Goal: Task Accomplishment & Management: Use online tool/utility

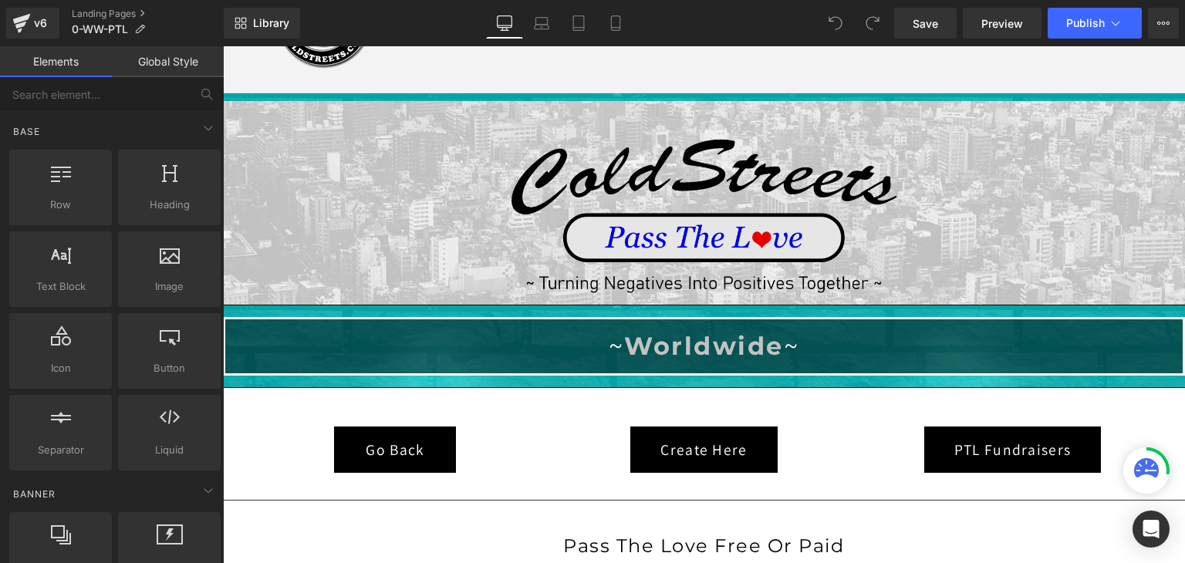
scroll to position [309, 0]
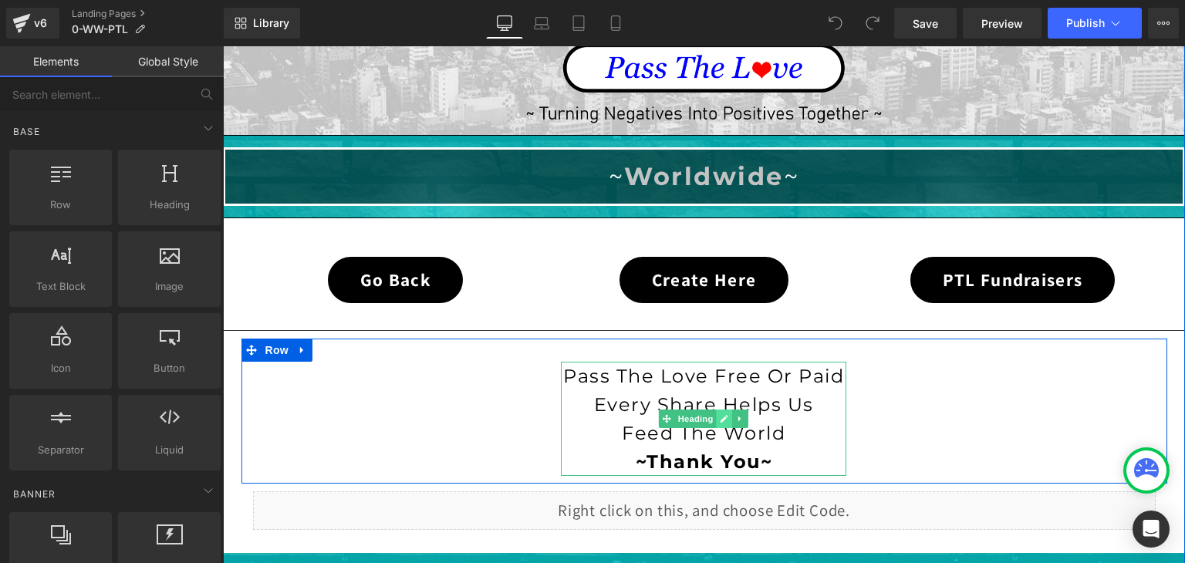
click at [721, 417] on icon at bounding box center [725, 418] width 8 height 9
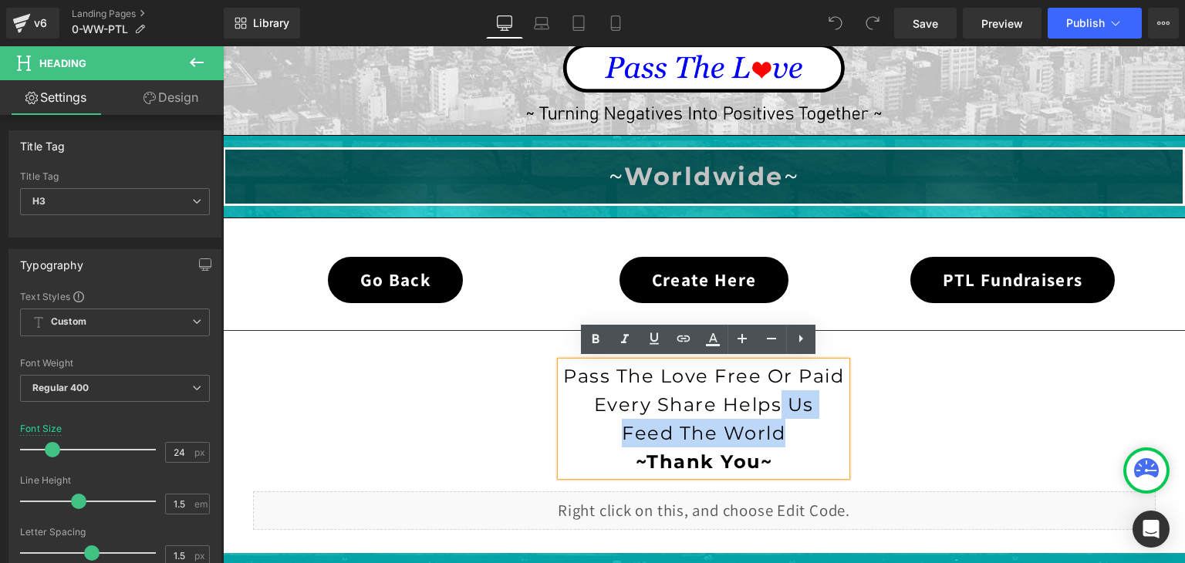
drag, startPoint x: 799, startPoint y: 427, endPoint x: 771, endPoint y: 403, distance: 37.2
click at [771, 403] on div "Pass The Love Free Or Paid Every Share Helps Us Feed The World ~Thank You~" at bounding box center [703, 419] width 285 height 114
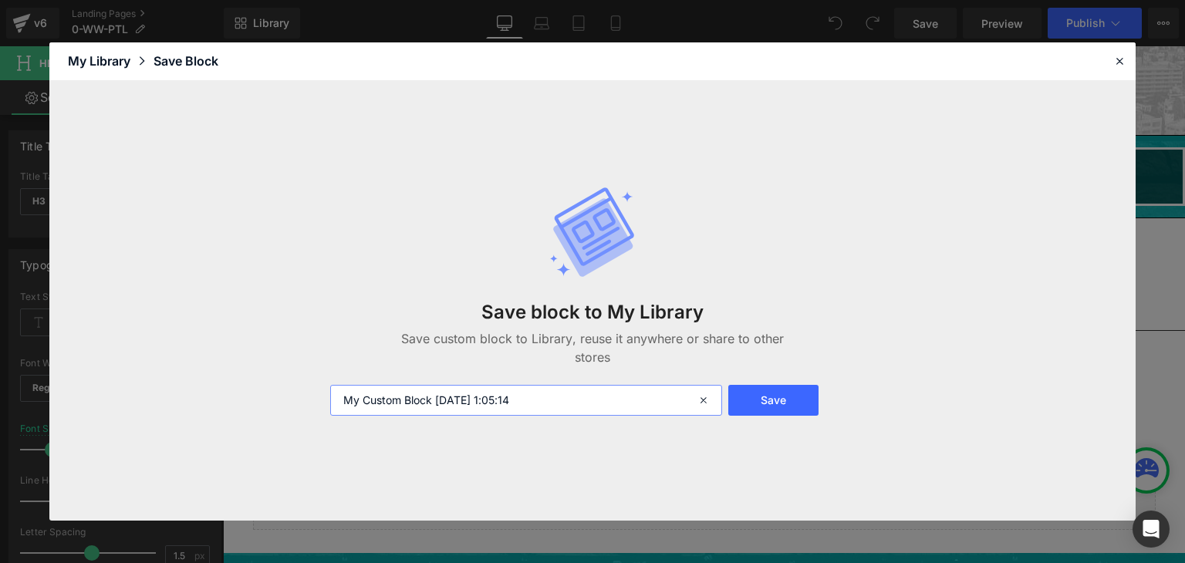
drag, startPoint x: 554, startPoint y: 402, endPoint x: 336, endPoint y: 416, distance: 218.0
click at [336, 416] on div "Save block to My Library Save custom block to Library, reuse it anywhere or sha…" at bounding box center [592, 301] width 543 height 292
type input "helps text"
click at [754, 407] on button "Save" at bounding box center [773, 400] width 90 height 31
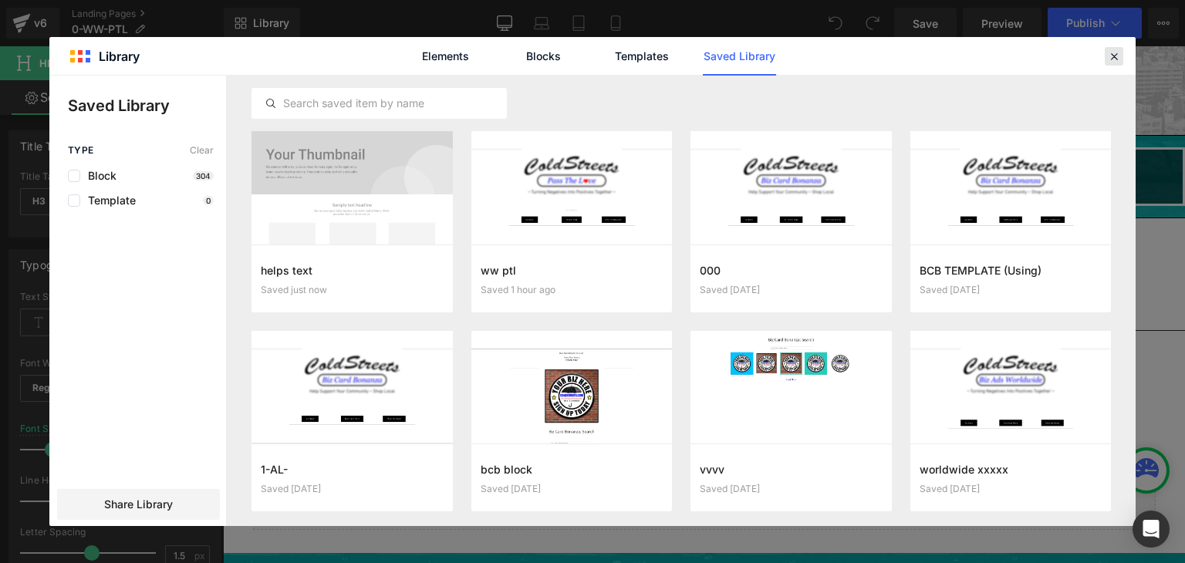
click at [1117, 53] on icon at bounding box center [1114, 56] width 14 height 14
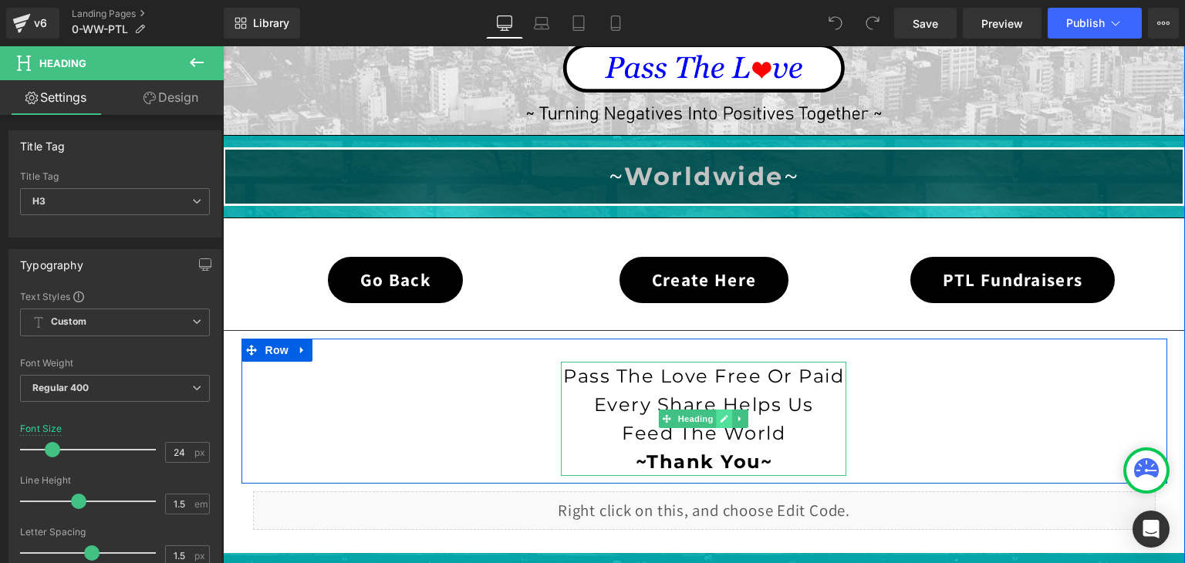
click at [721, 420] on icon at bounding box center [725, 418] width 8 height 9
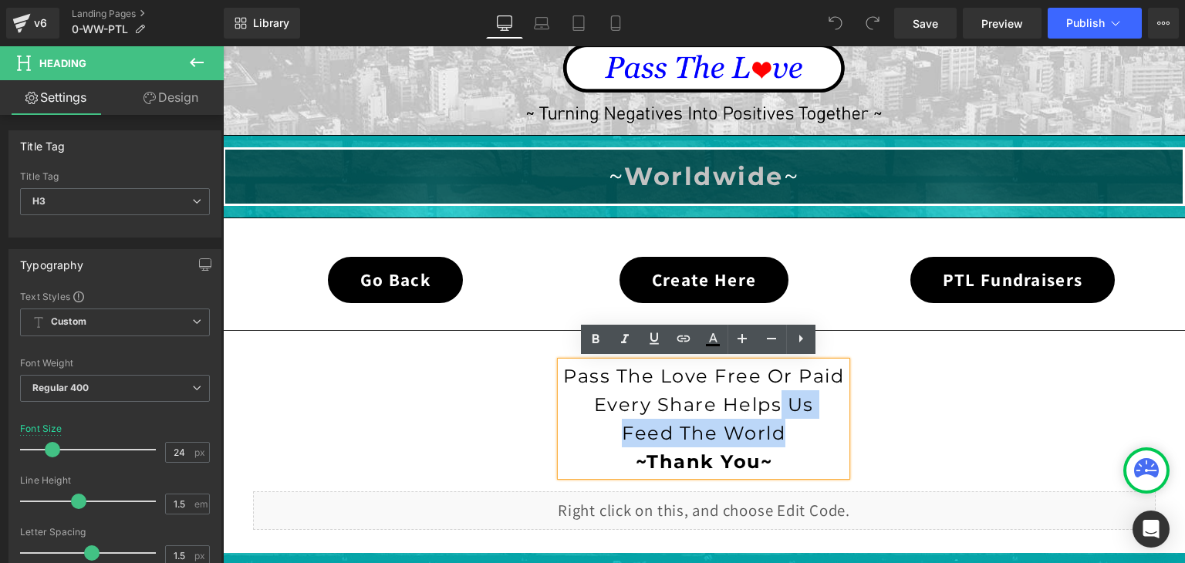
drag, startPoint x: 790, startPoint y: 425, endPoint x: 768, endPoint y: 403, distance: 31.1
click at [768, 403] on div "Pass The Love Free Or Paid Every Share Helps Us Feed The World ~Thank You~" at bounding box center [703, 419] width 285 height 114
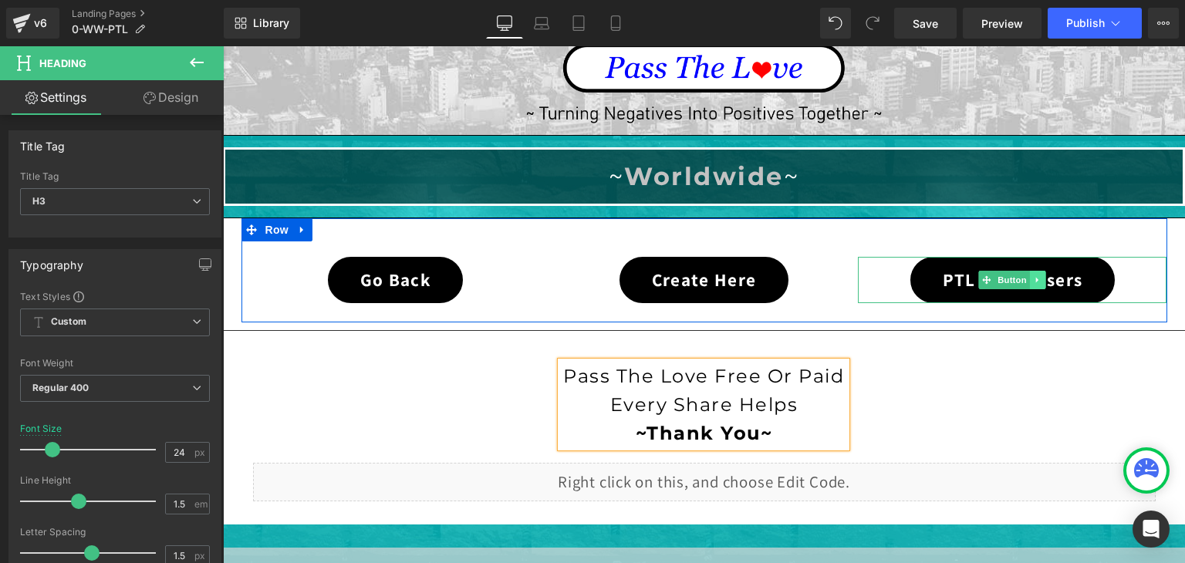
click at [1030, 279] on link at bounding box center [1038, 280] width 16 height 19
click at [1027, 281] on icon at bounding box center [1030, 279] width 8 height 9
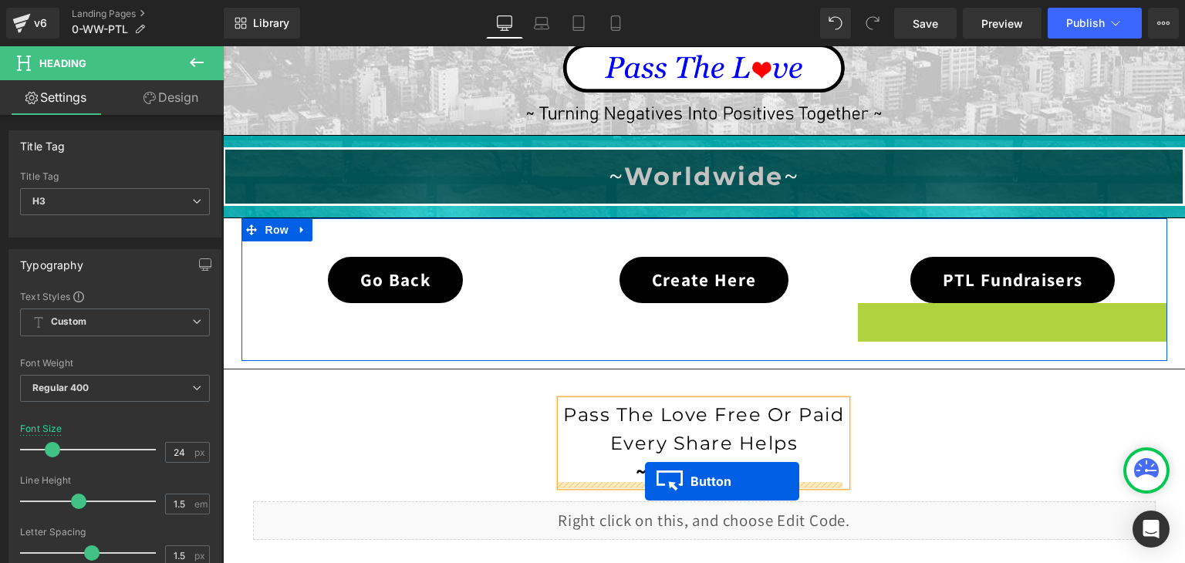
drag, startPoint x: 981, startPoint y: 324, endPoint x: 645, endPoint y: 481, distance: 371.4
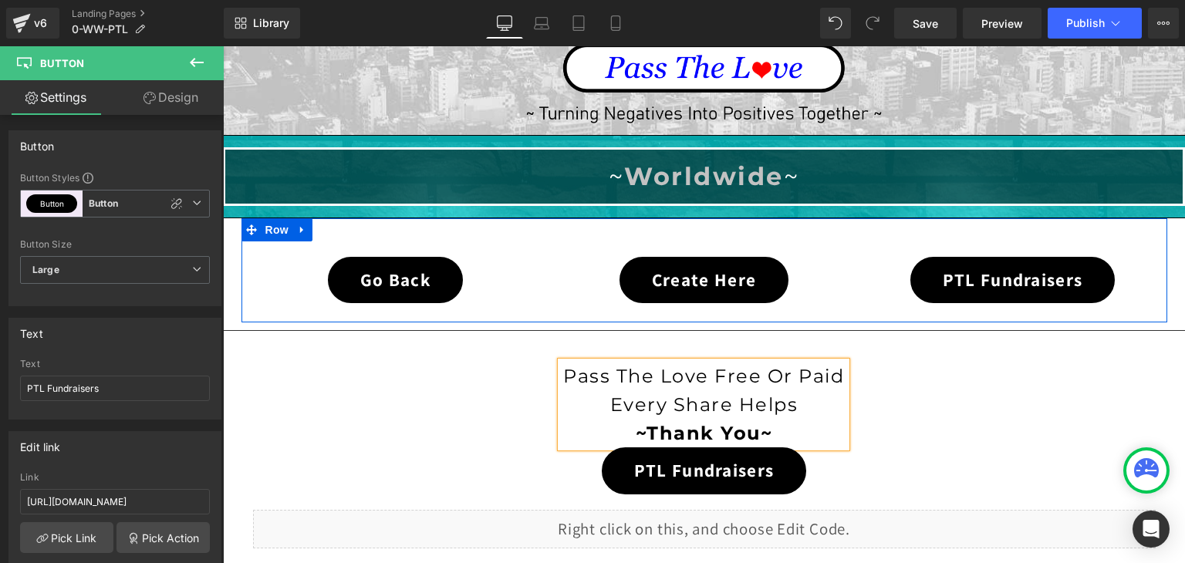
click at [764, 431] on strong "~Thank You~" at bounding box center [704, 433] width 137 height 22
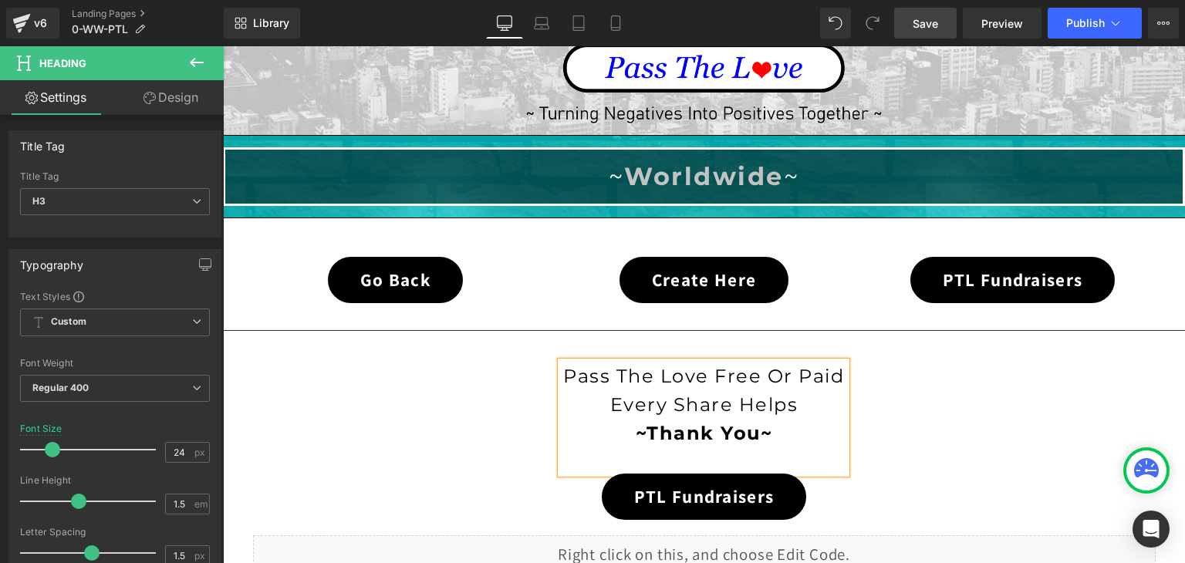
click at [924, 19] on span "Save" at bounding box center [925, 23] width 25 height 16
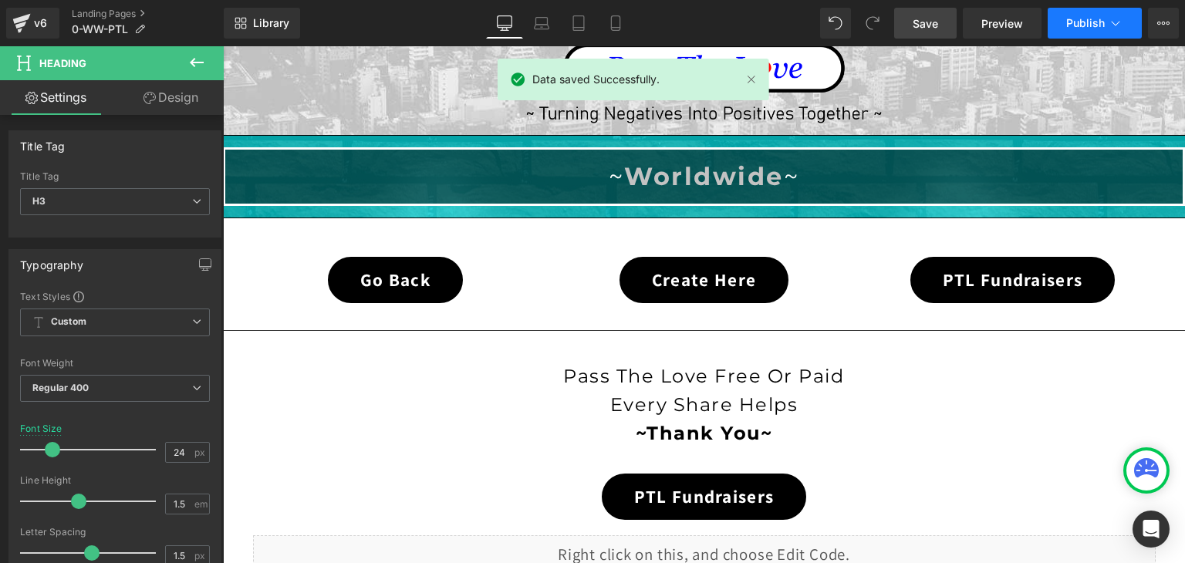
click at [1109, 21] on icon at bounding box center [1115, 22] width 15 height 15
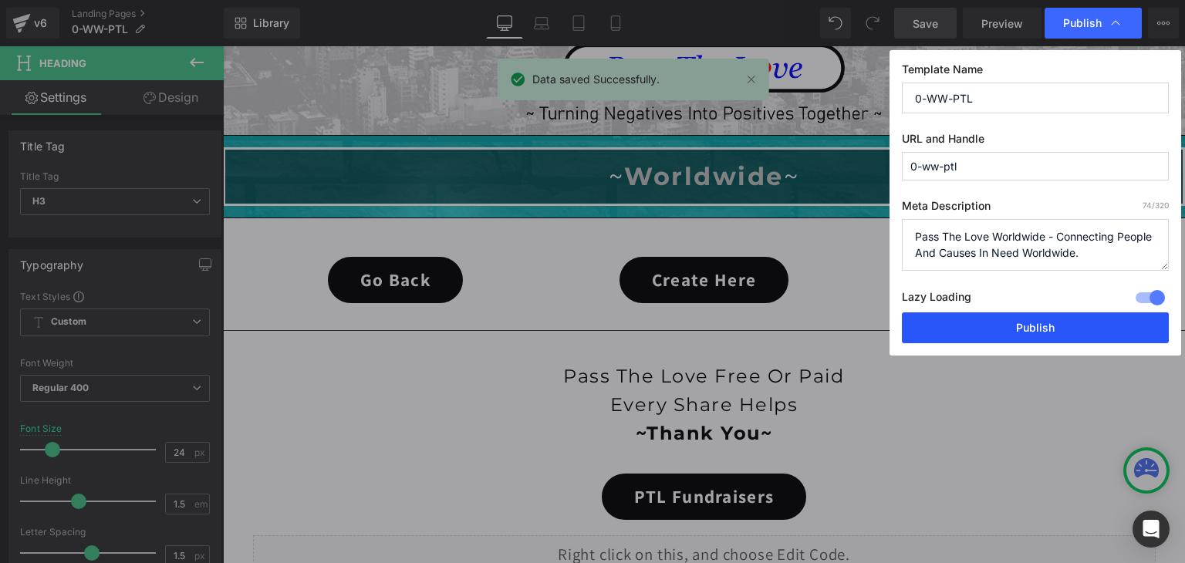
click at [1069, 335] on button "Publish" at bounding box center [1035, 327] width 267 height 31
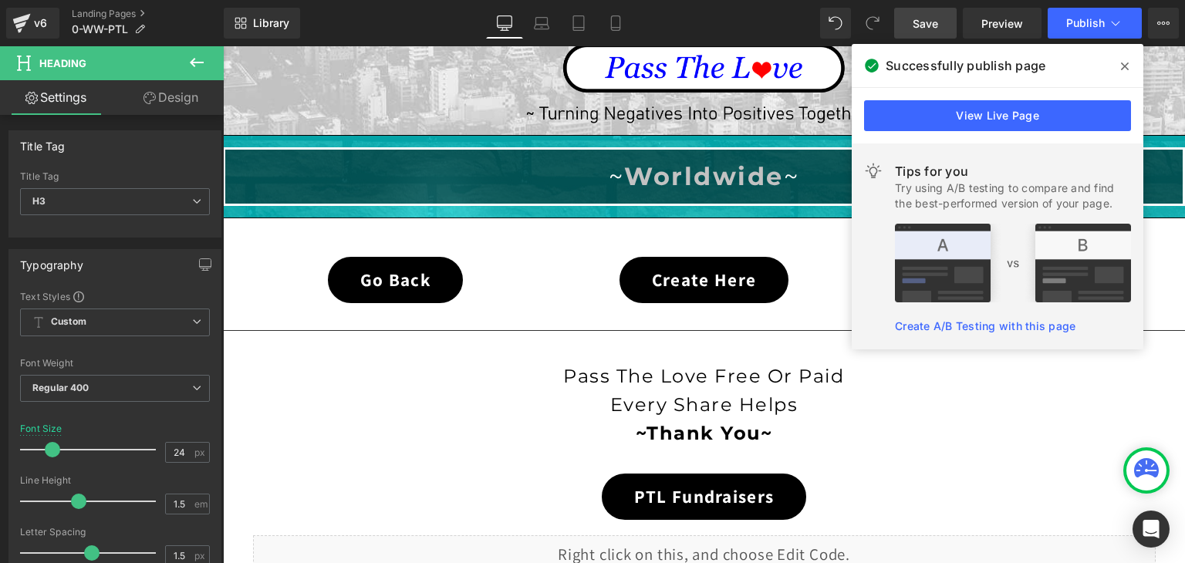
click at [1122, 66] on icon at bounding box center [1125, 66] width 8 height 12
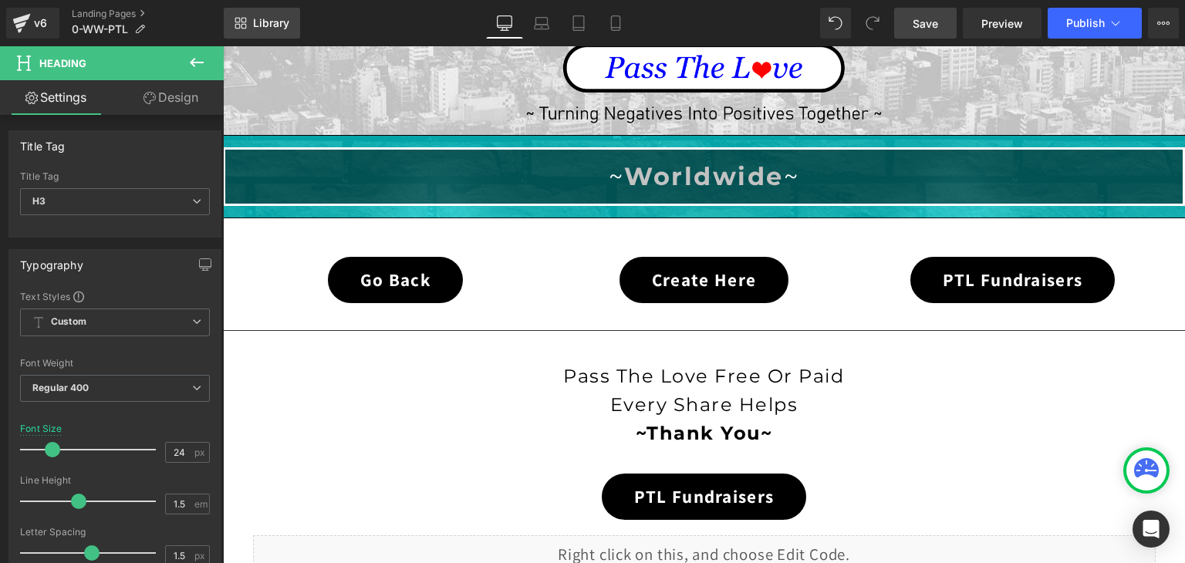
click at [271, 15] on link "Library" at bounding box center [262, 23] width 76 height 31
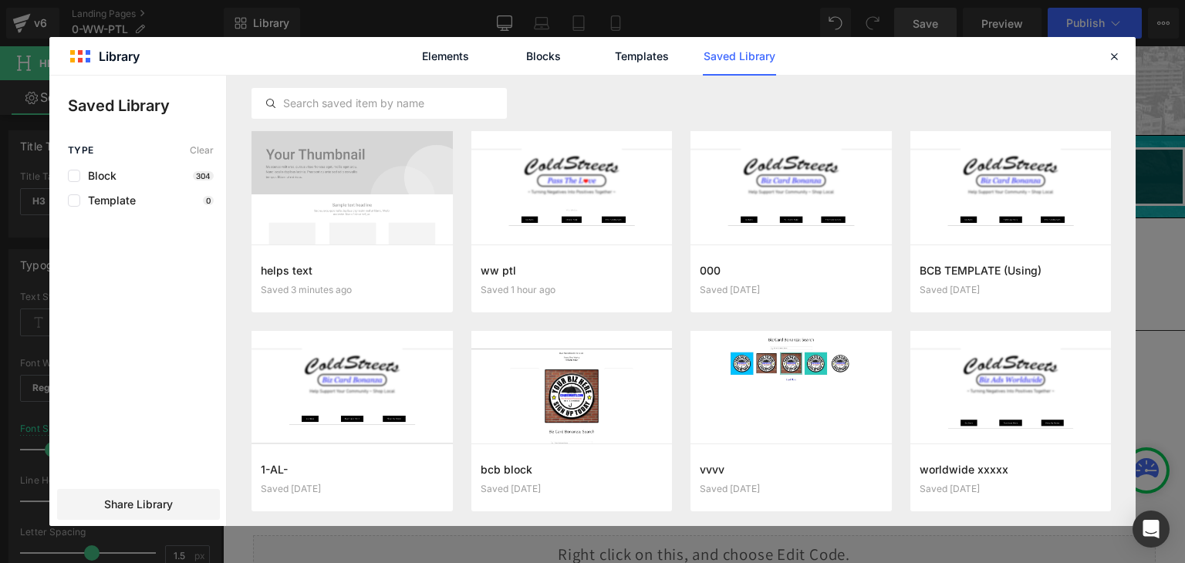
click at [1101, 59] on div "Elements Blocks Templates Saved Library" at bounding box center [592, 56] width 1086 height 38
click at [1126, 56] on div "Elements Blocks Templates Saved Library" at bounding box center [592, 56] width 1086 height 38
drag, startPoint x: 1112, startPoint y: 52, endPoint x: 882, endPoint y: 5, distance: 235.4
click at [1112, 52] on icon at bounding box center [1114, 56] width 14 height 14
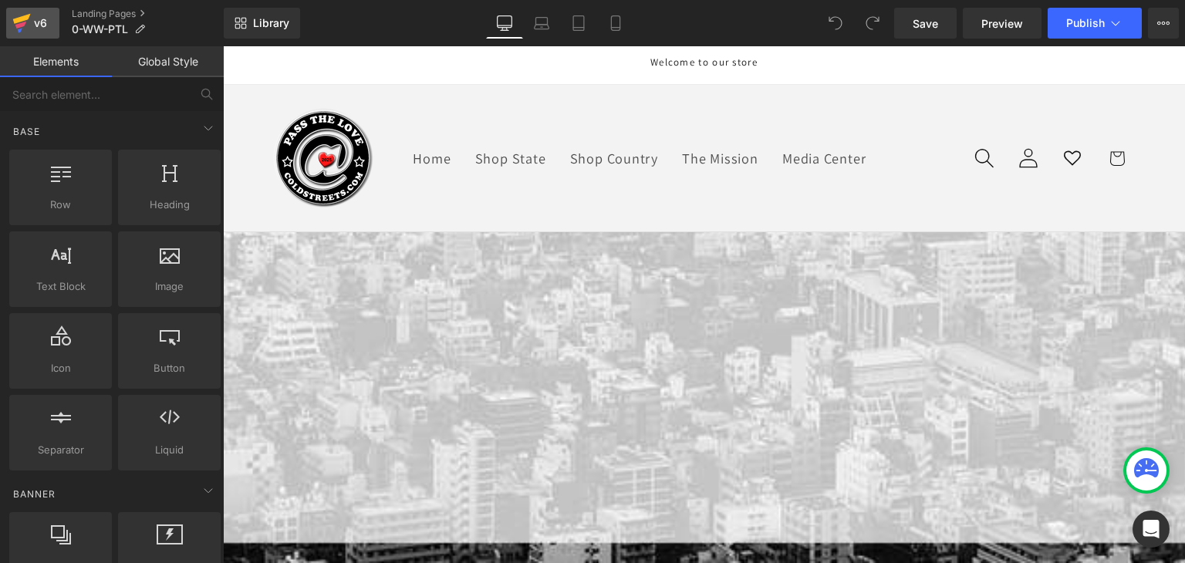
click at [32, 16] on div "v6" at bounding box center [40, 23] width 19 height 20
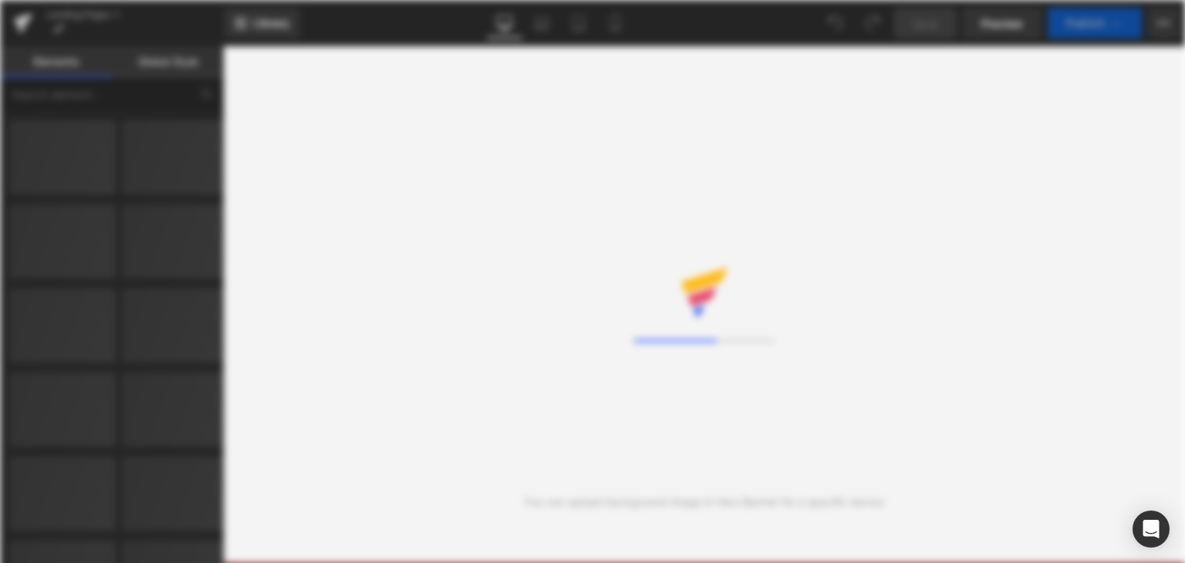
click at [695, 164] on div "Loading Core Editor" at bounding box center [592, 281] width 1185 height 563
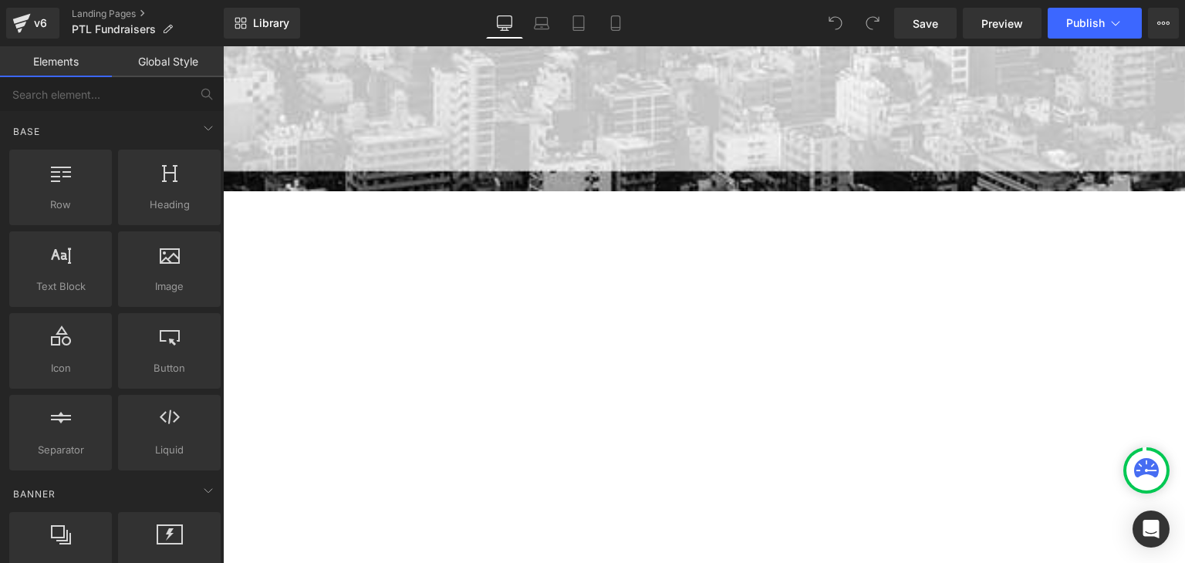
scroll to position [386, 0]
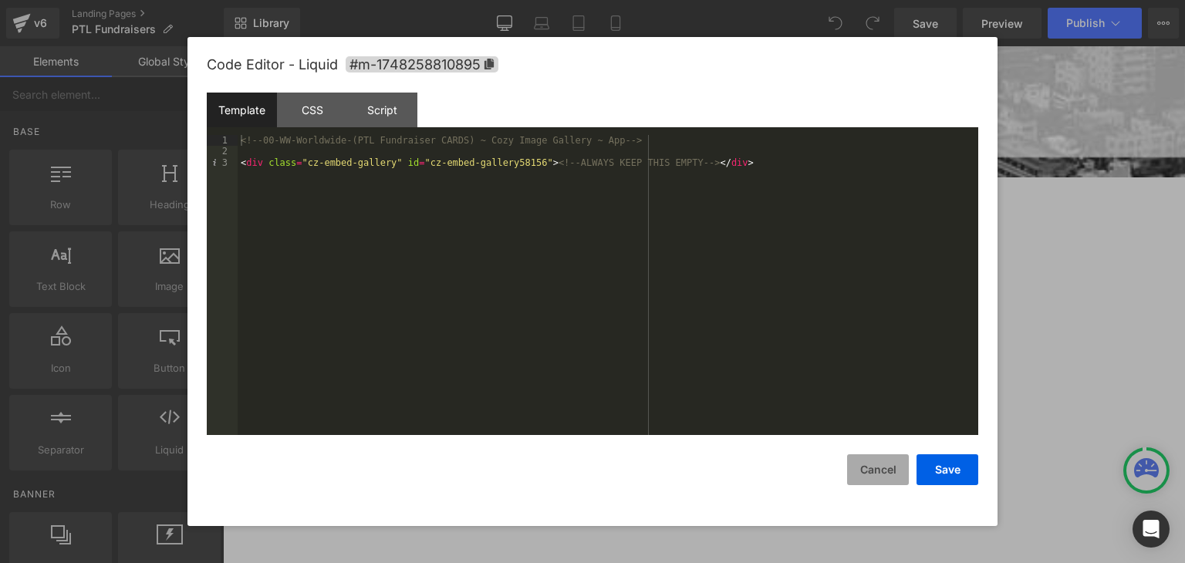
click at [866, 472] on button "Cancel" at bounding box center [878, 469] width 62 height 31
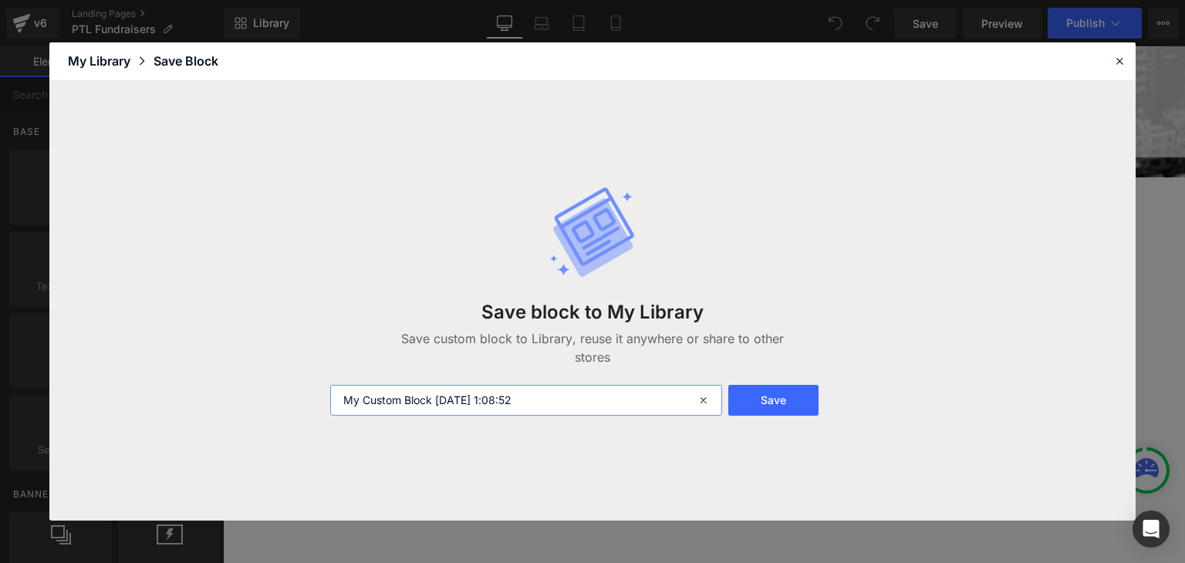
drag, startPoint x: 569, startPoint y: 390, endPoint x: 321, endPoint y: 402, distance: 248.7
click at [321, 402] on div "My Custom Block 2025-09-19 1:08:52" at bounding box center [524, 400] width 407 height 31
type input "888"
click at [771, 400] on button "Save" at bounding box center [773, 400] width 90 height 31
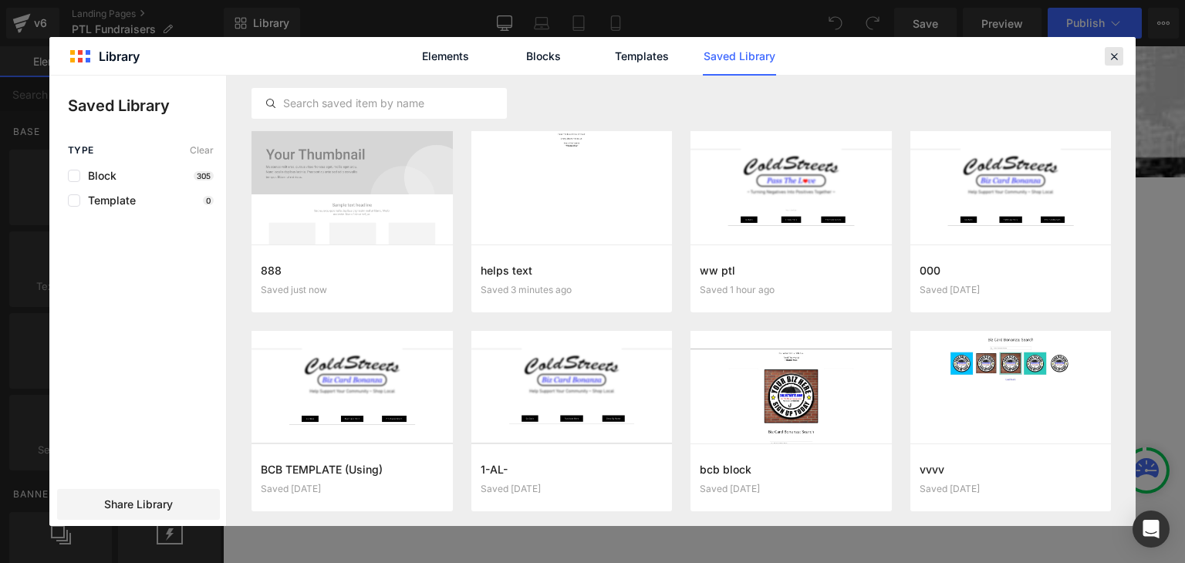
click at [1117, 55] on icon at bounding box center [1114, 56] width 14 height 14
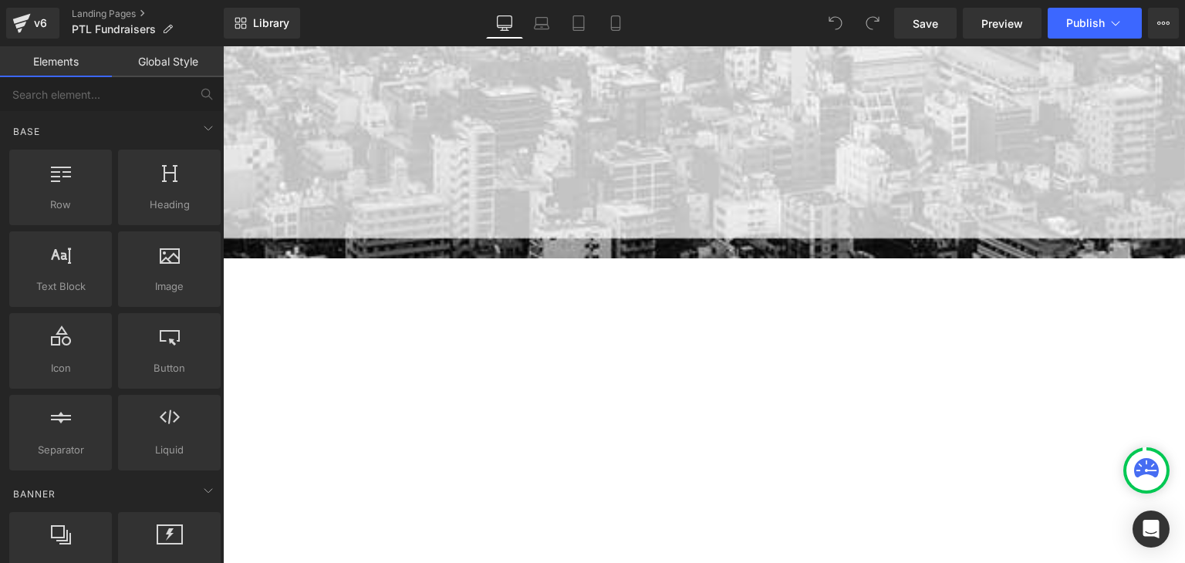
scroll to position [309, 0]
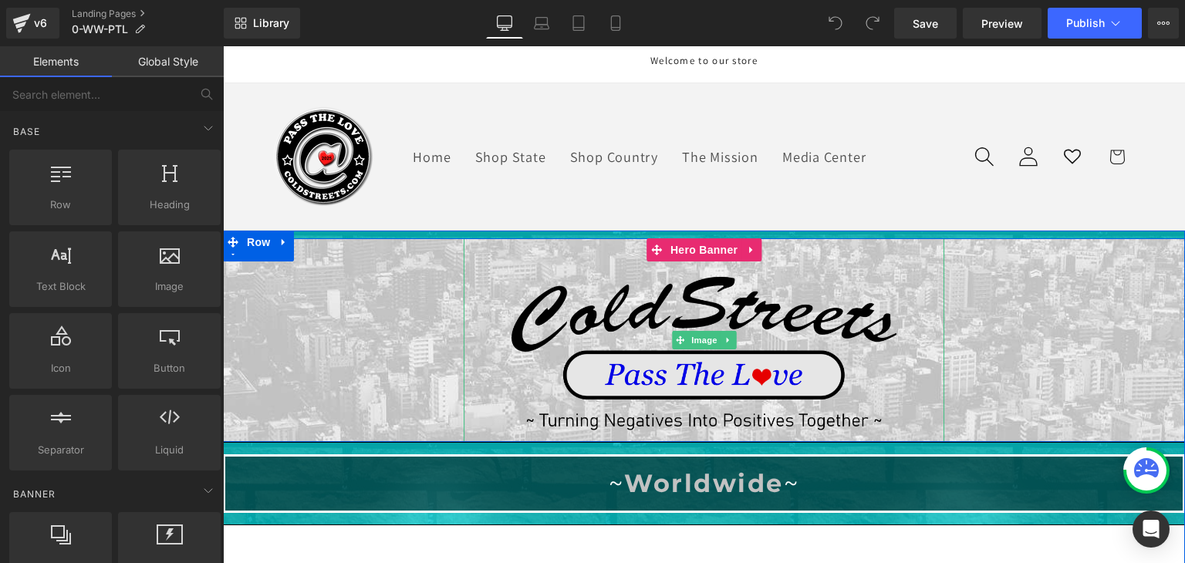
scroll to position [231, 0]
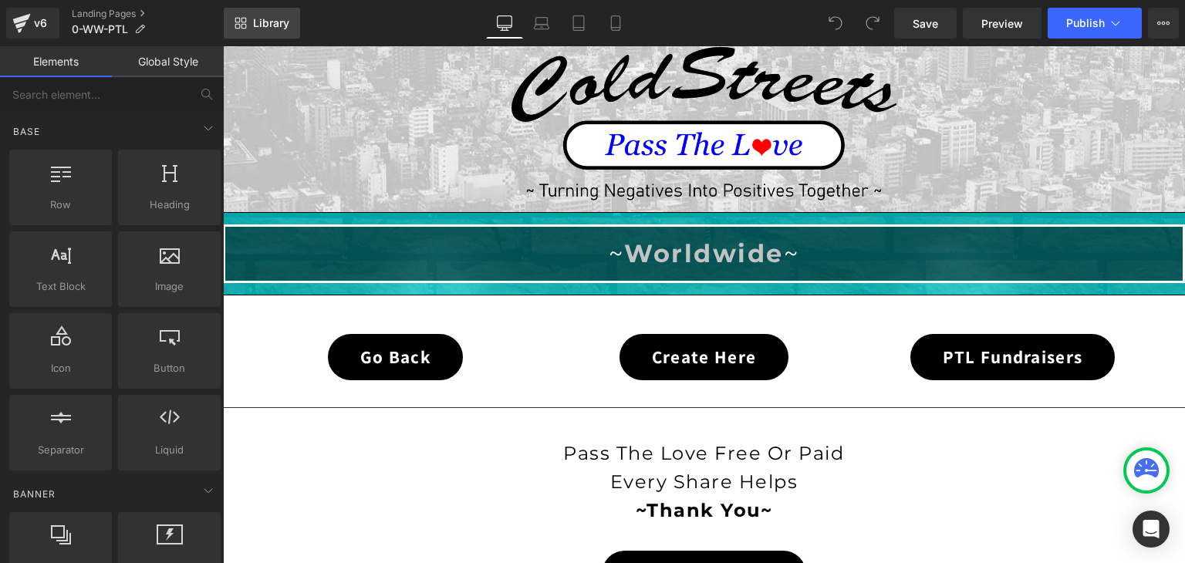
click at [267, 19] on span "Library" at bounding box center [271, 23] width 36 height 14
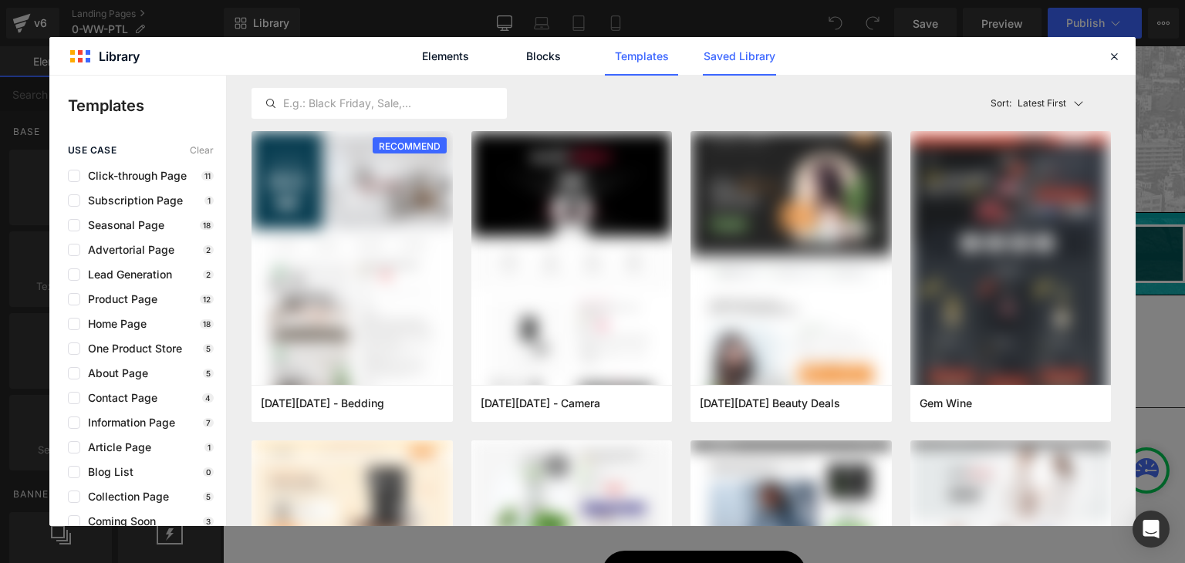
click at [734, 55] on link "Saved Library" at bounding box center [739, 56] width 73 height 39
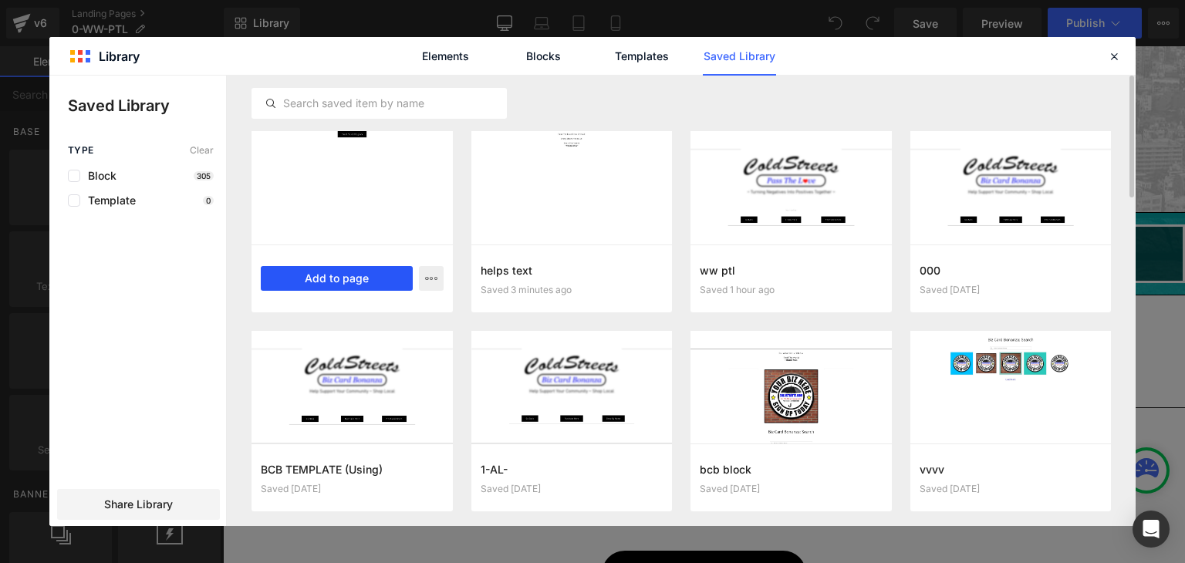
click at [364, 277] on button "Add to page" at bounding box center [337, 278] width 152 height 25
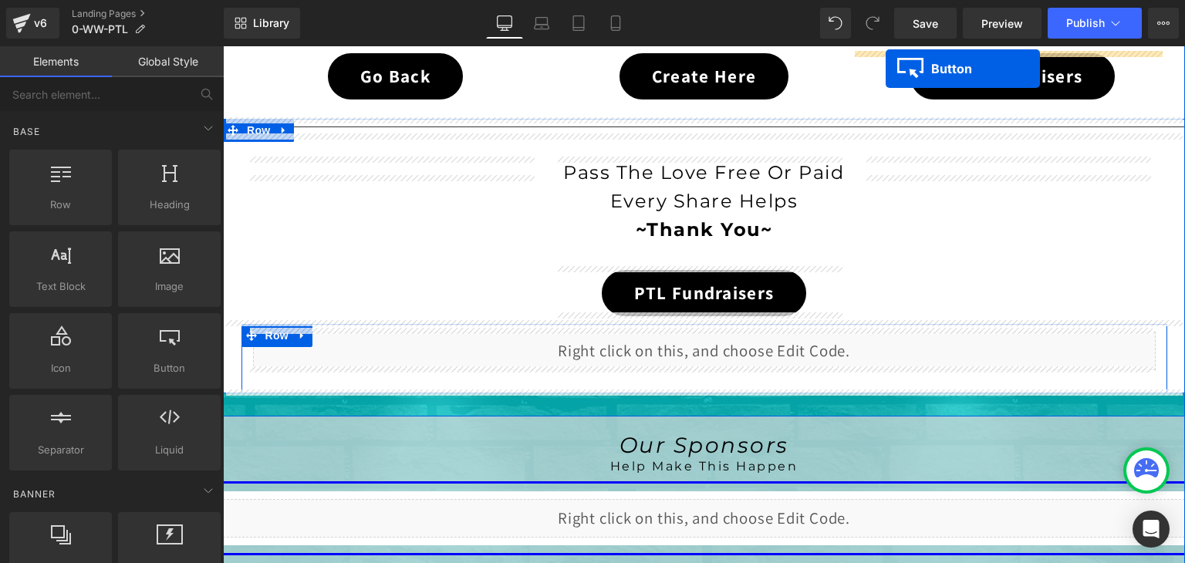
scroll to position [420, 0]
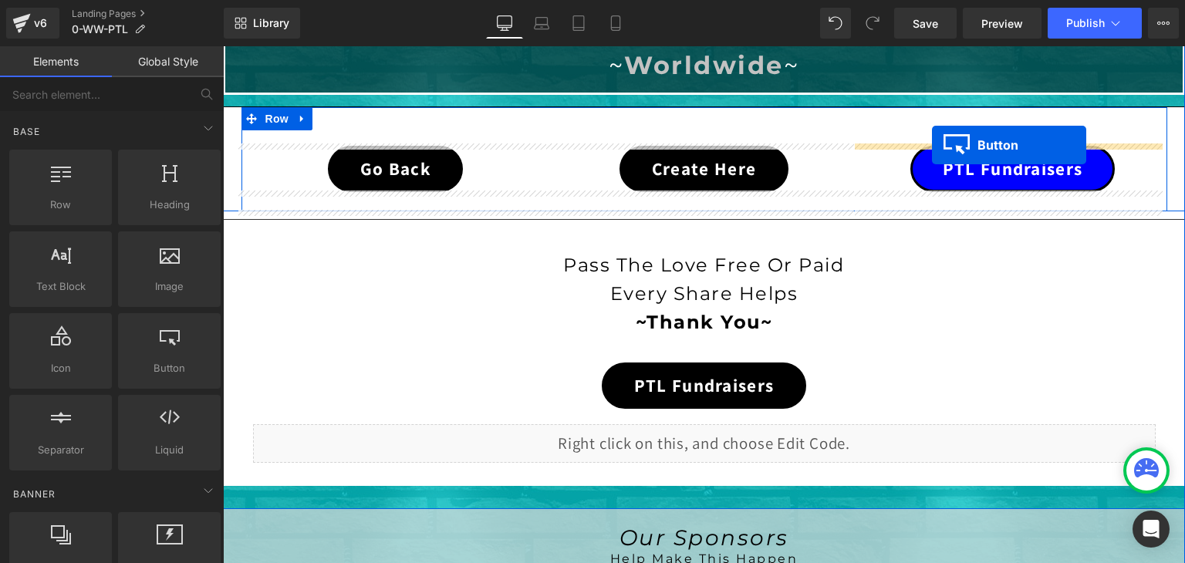
drag, startPoint x: 670, startPoint y: 143, endPoint x: 932, endPoint y: 145, distance: 261.5
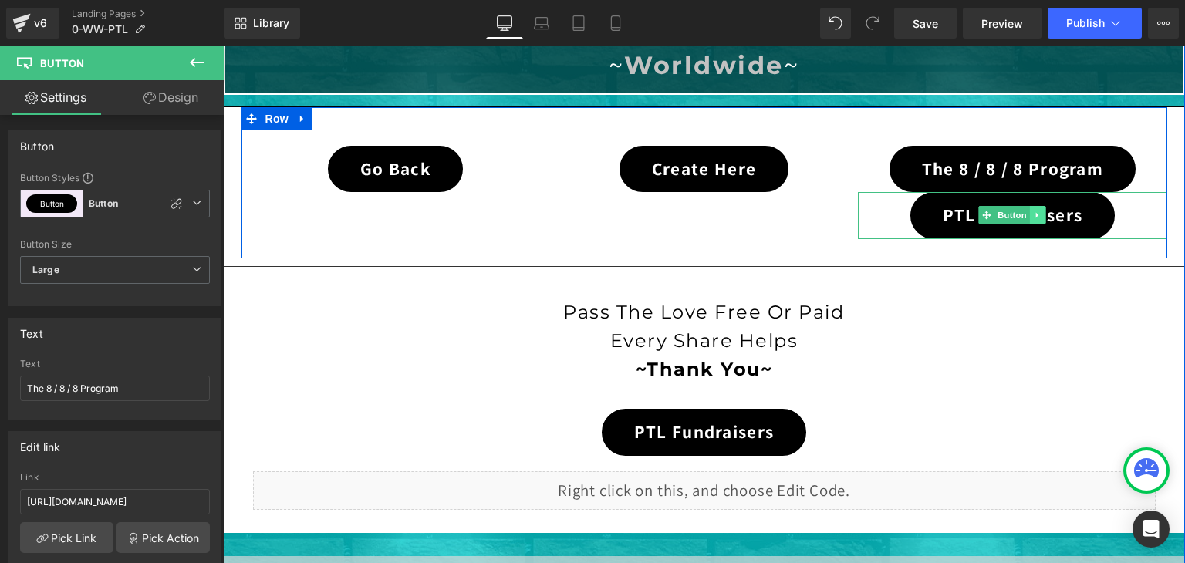
click at [1036, 214] on icon at bounding box center [1037, 215] width 2 height 5
click at [1041, 212] on icon at bounding box center [1045, 215] width 8 height 9
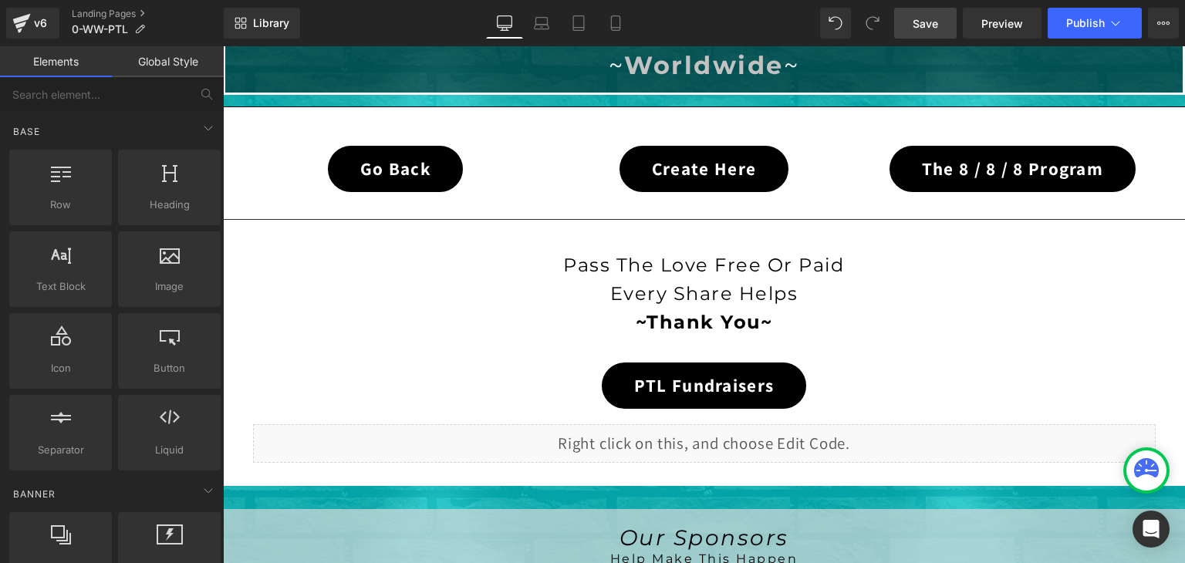
click at [929, 16] on span "Save" at bounding box center [925, 23] width 25 height 16
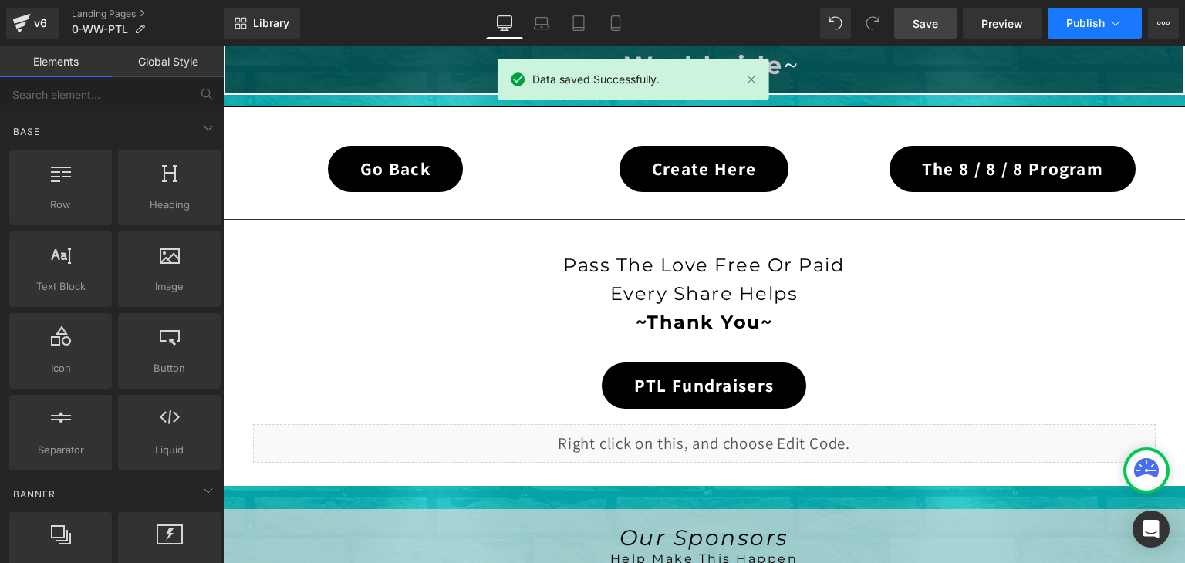
click at [1116, 22] on icon at bounding box center [1115, 22] width 15 height 15
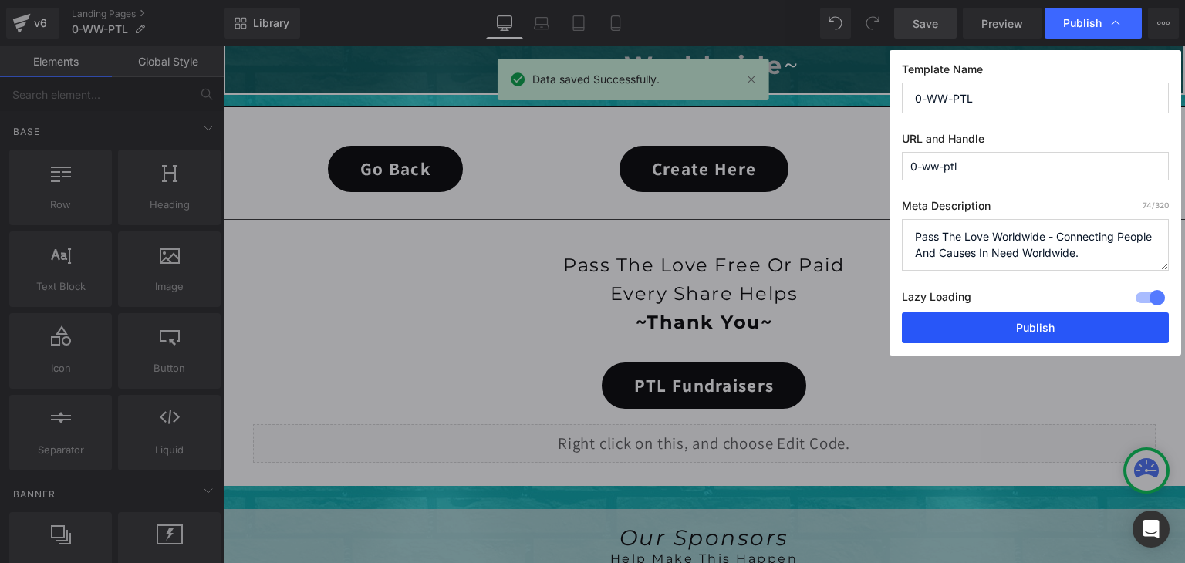
click at [1068, 325] on button "Publish" at bounding box center [1035, 327] width 267 height 31
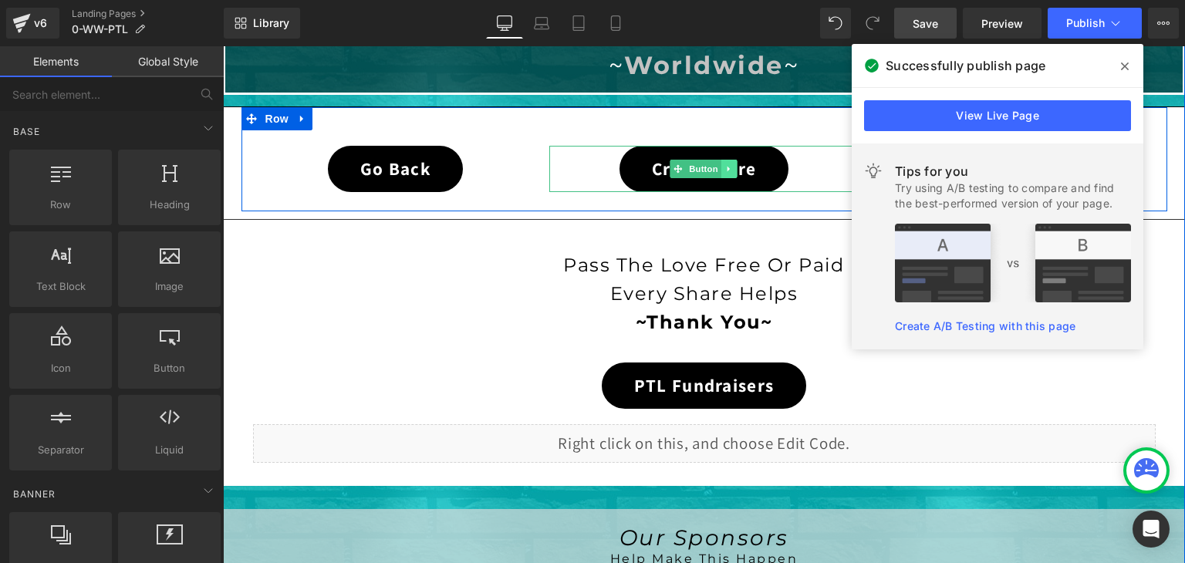
click at [725, 169] on icon at bounding box center [729, 168] width 8 height 9
click at [717, 170] on icon at bounding box center [721, 168] width 8 height 8
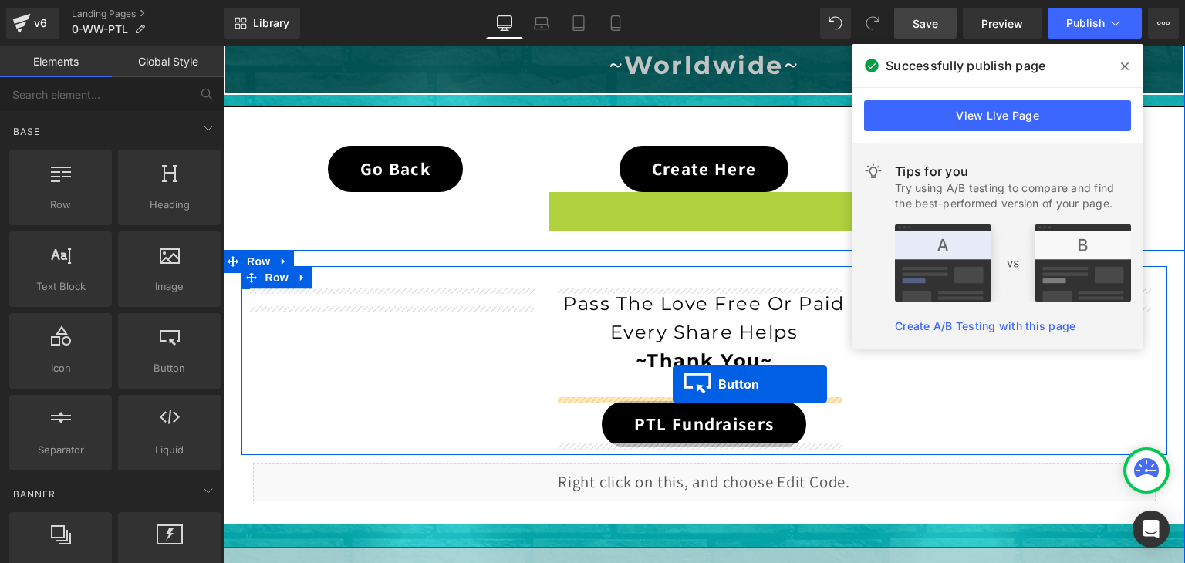
drag, startPoint x: 670, startPoint y: 214, endPoint x: 673, endPoint y: 384, distance: 169.7
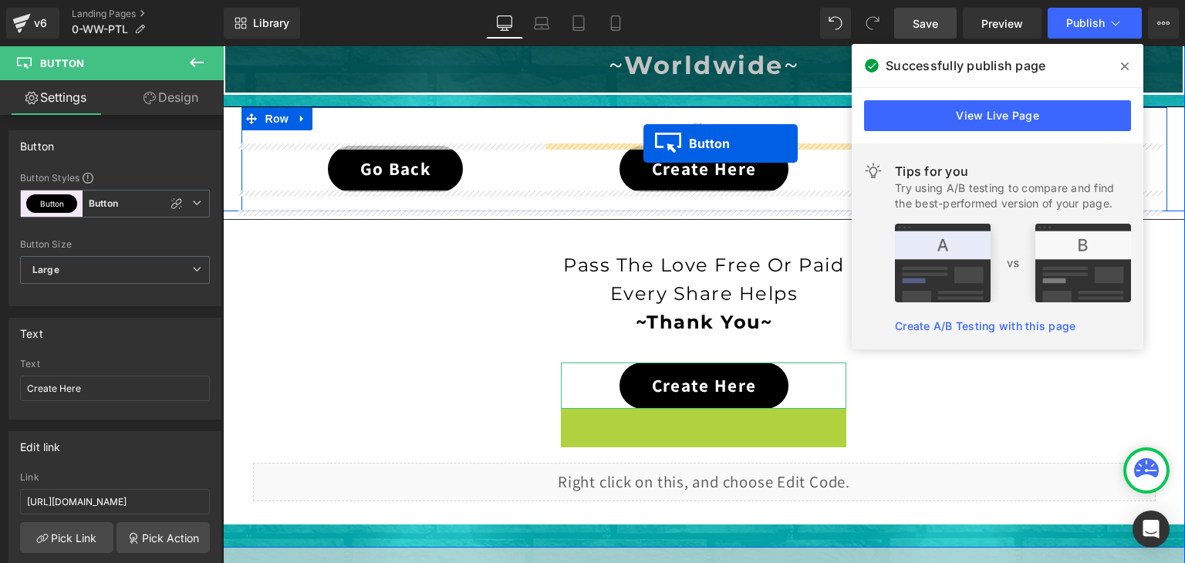
drag, startPoint x: 677, startPoint y: 425, endPoint x: 643, endPoint y: 143, distance: 283.6
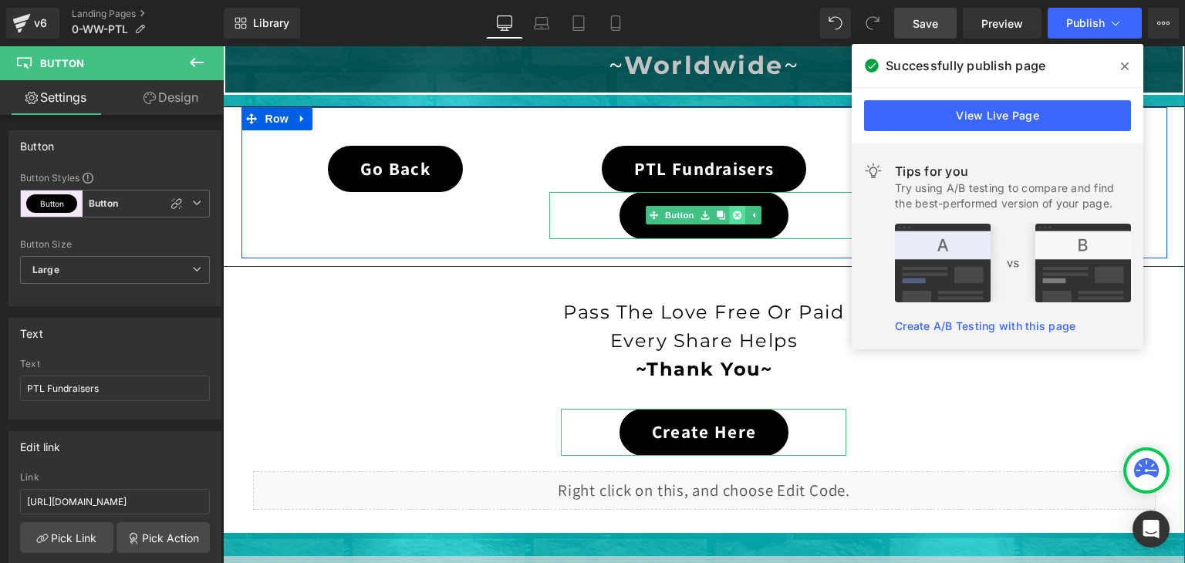
click at [733, 211] on icon at bounding box center [737, 215] width 8 height 8
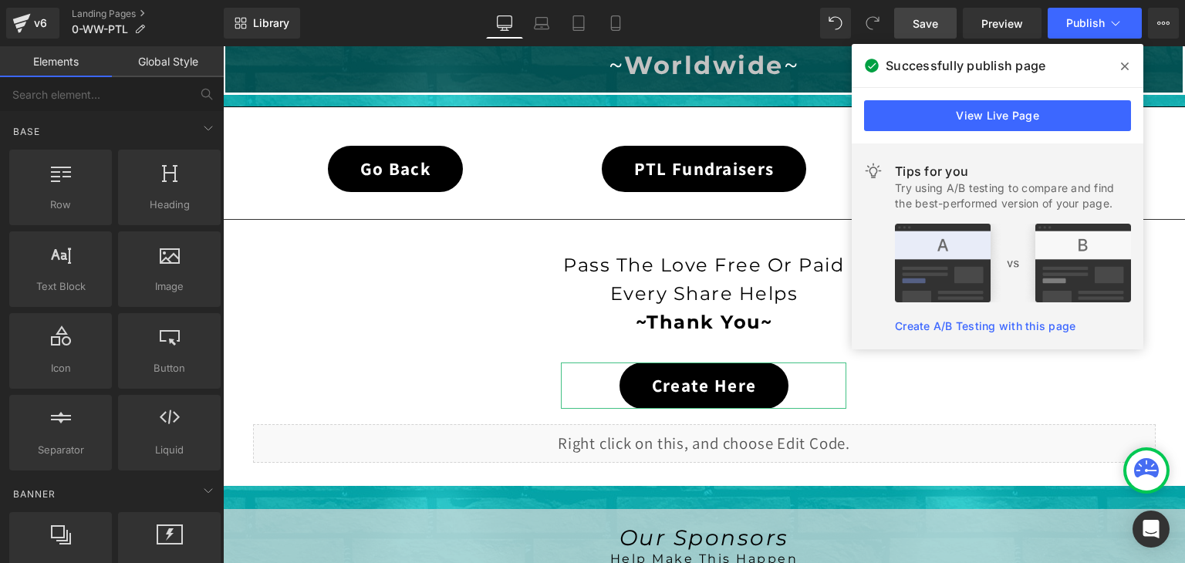
click at [1126, 59] on span at bounding box center [1124, 66] width 25 height 25
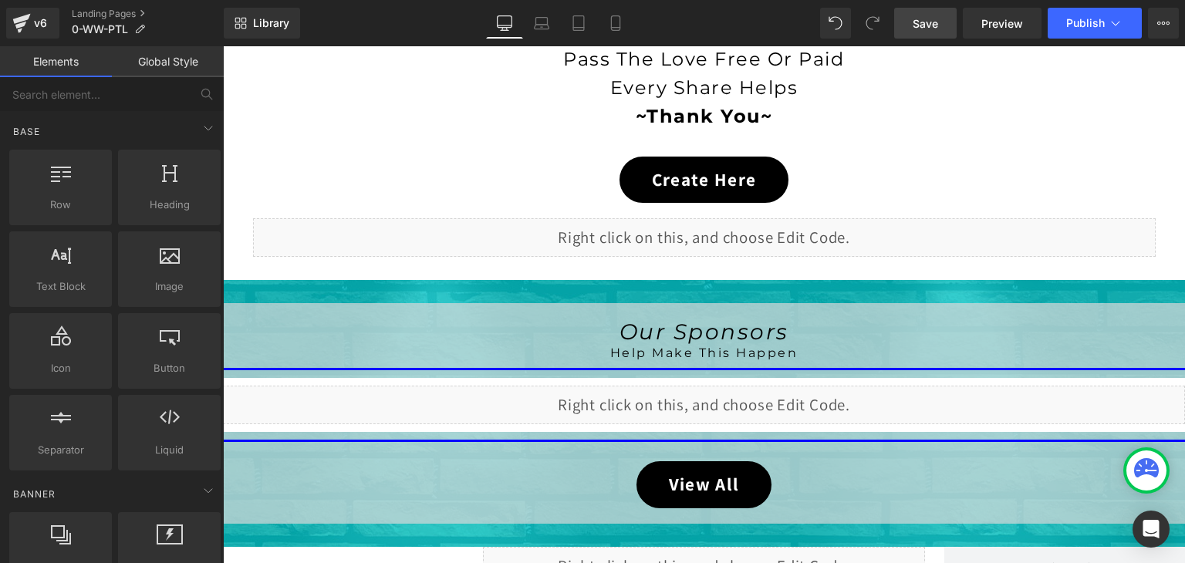
scroll to position [549, 0]
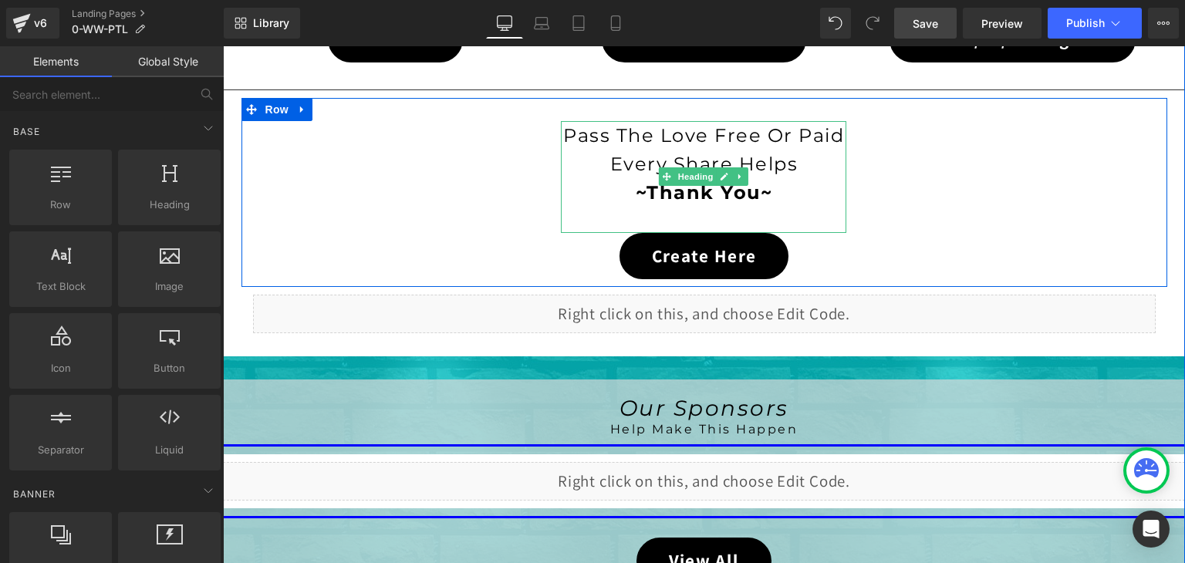
click at [650, 209] on div at bounding box center [703, 220] width 285 height 26
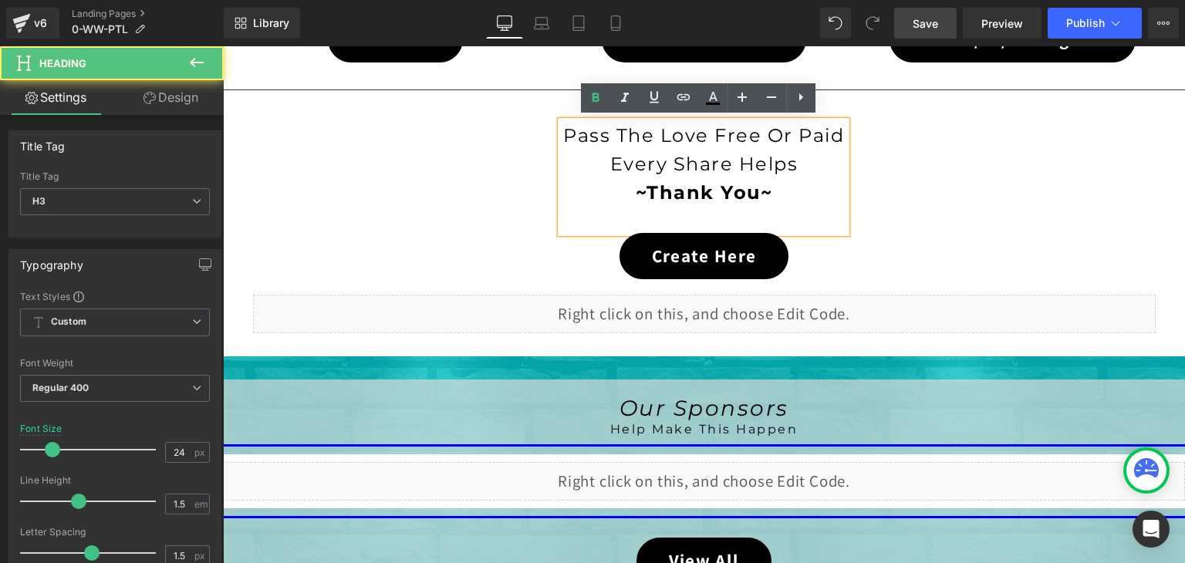
click at [644, 211] on div at bounding box center [703, 220] width 285 height 26
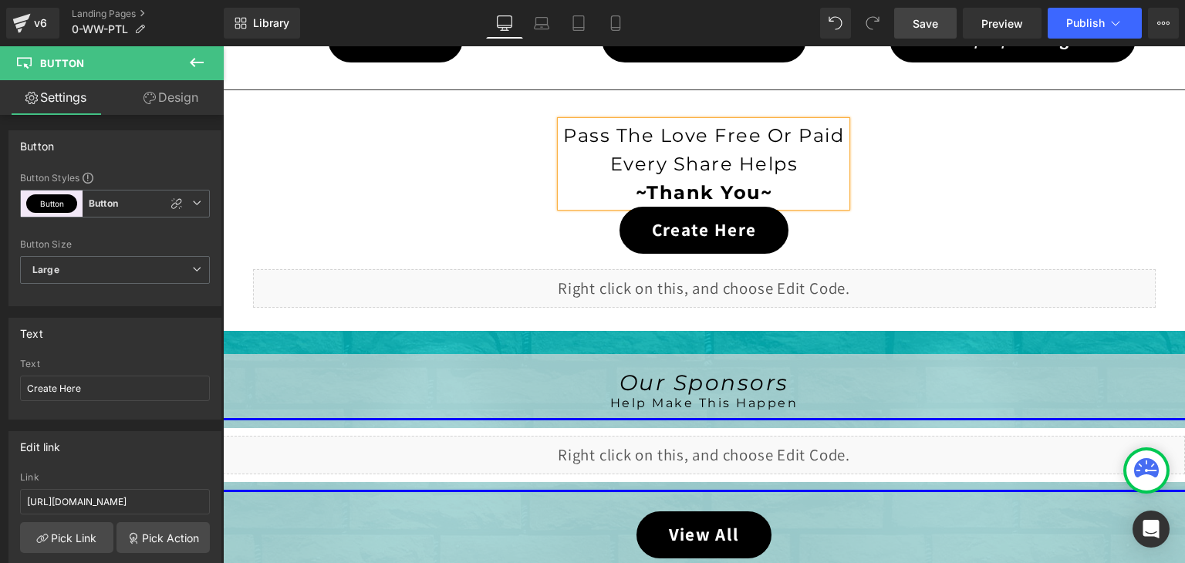
drag, startPoint x: 616, startPoint y: 204, endPoint x: 616, endPoint y: 184, distance: 20.1
click at [616, 184] on div "Pass The Love Free Or Paid Every Share Helps ~Thank You~ Heading Create Here Bu…" at bounding box center [703, 187] width 309 height 133
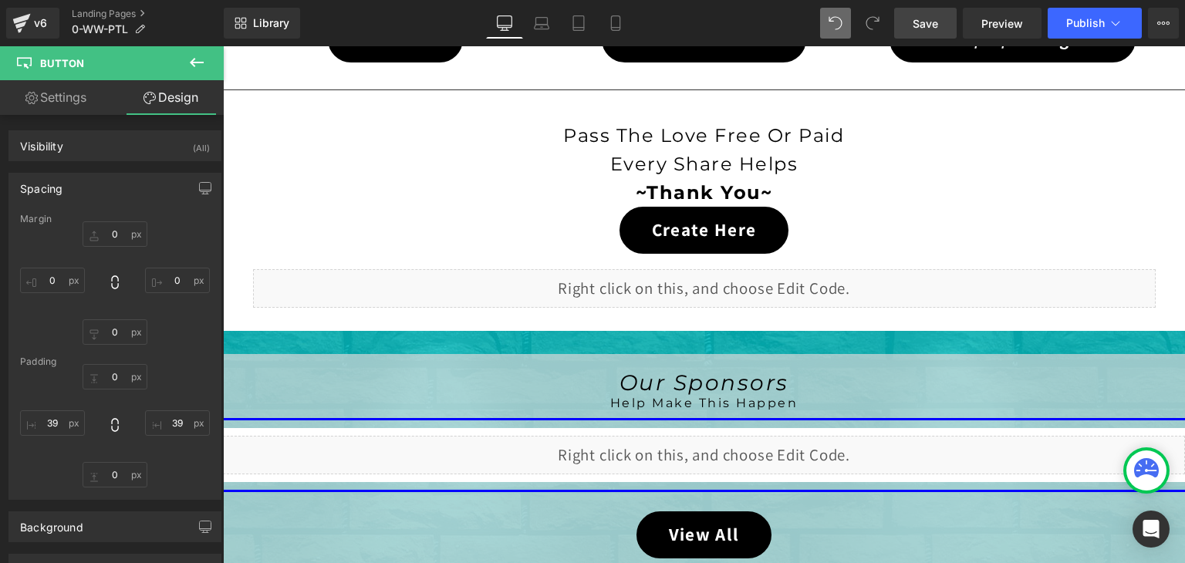
type input "0"
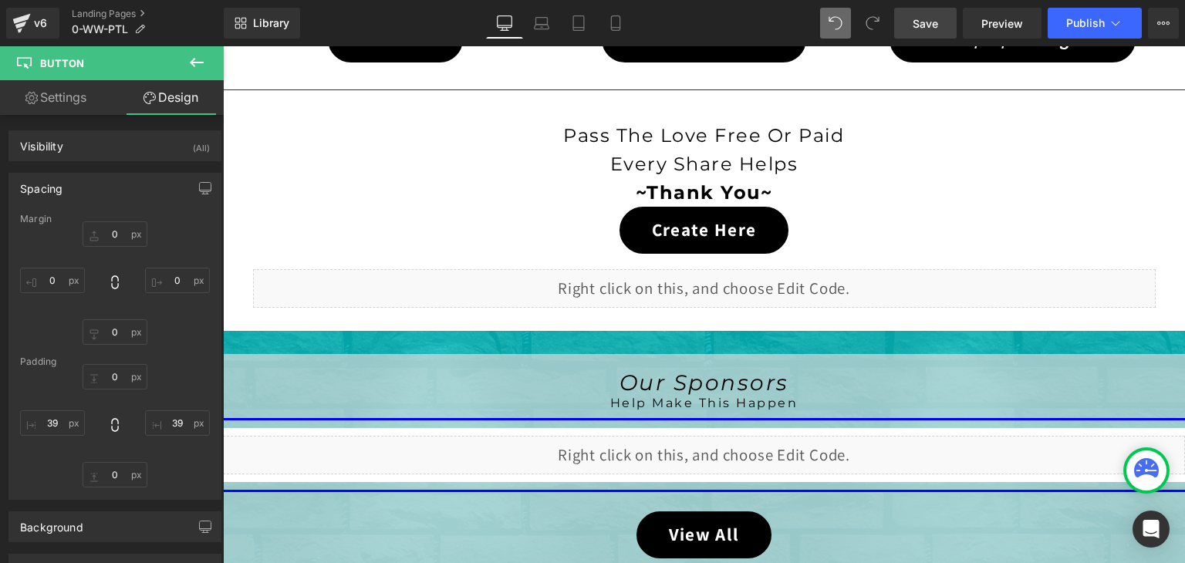
type input "39"
type input "0"
type input "39"
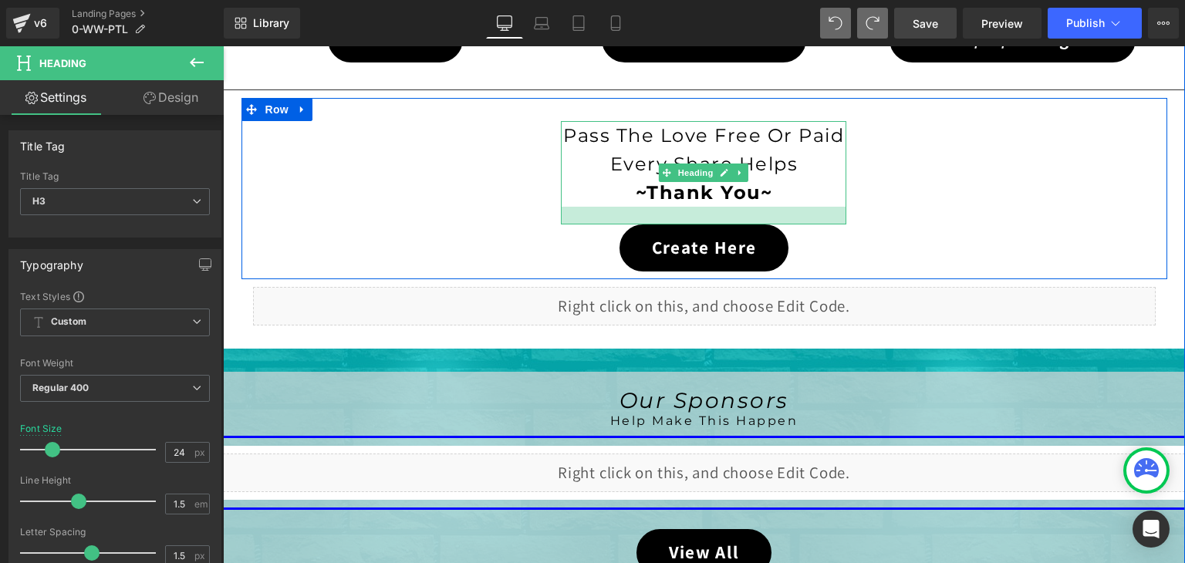
drag, startPoint x: 787, startPoint y: 201, endPoint x: 786, endPoint y: 218, distance: 17.0
click at [786, 218] on div at bounding box center [703, 216] width 285 height 18
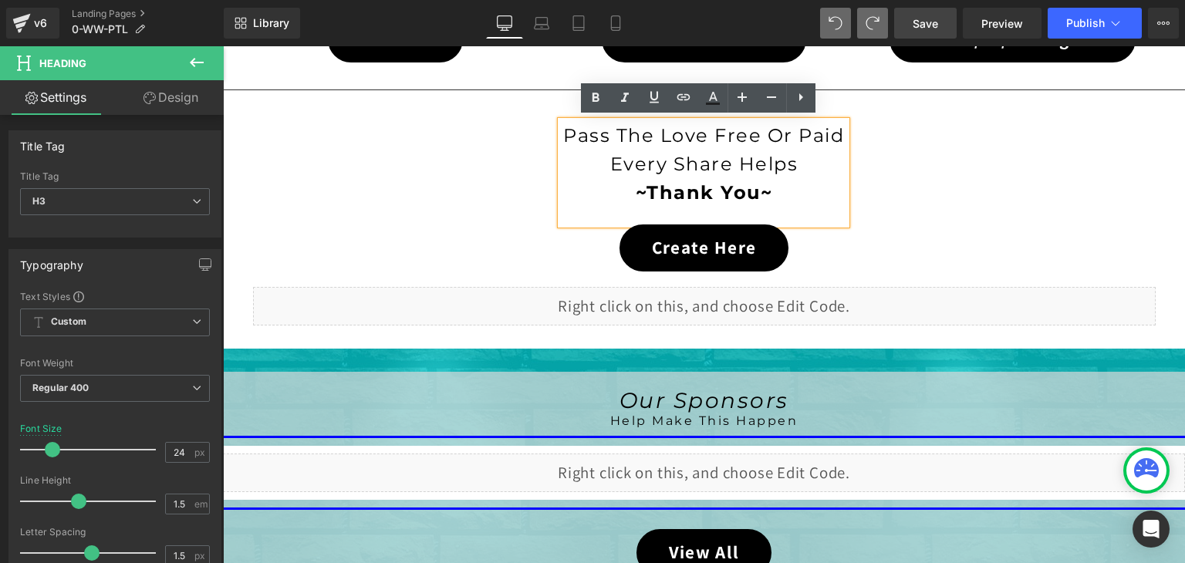
click at [786, 212] on div "Pass The Love Free Or Paid Every Share Helps ~Thank You~" at bounding box center [703, 172] width 285 height 103
click at [589, 212] on div "Pass The Love Free Or Paid Every Share Helps ~Thank You~" at bounding box center [703, 172] width 285 height 103
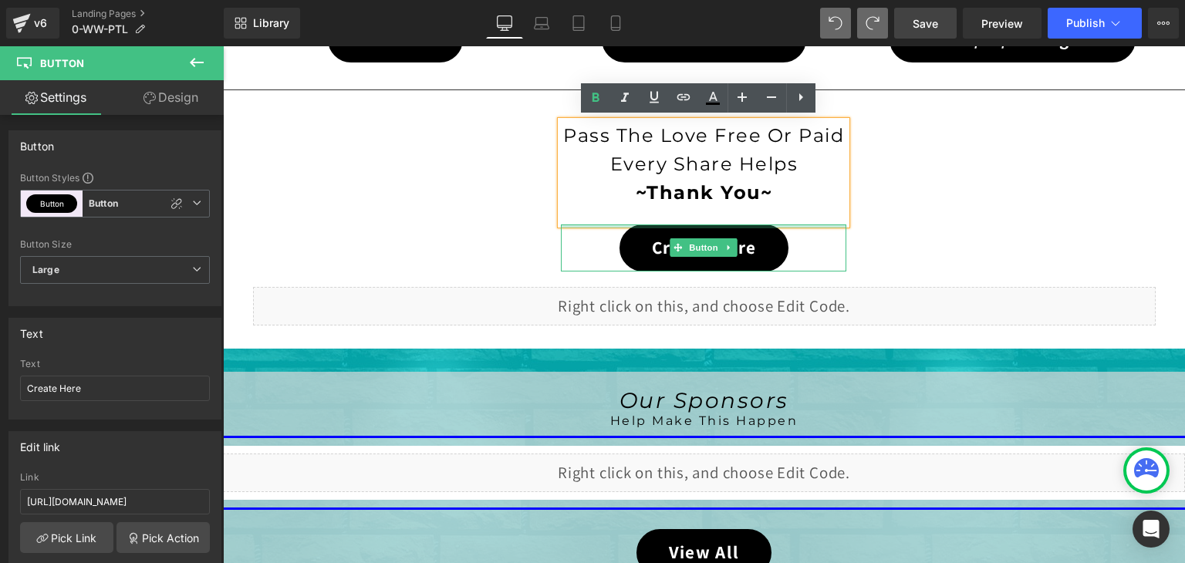
click at [589, 215] on div "Pass The Love Free Or Paid Every Share Helps ~Thank You~ Heading Create Here Bu…" at bounding box center [703, 196] width 309 height 150
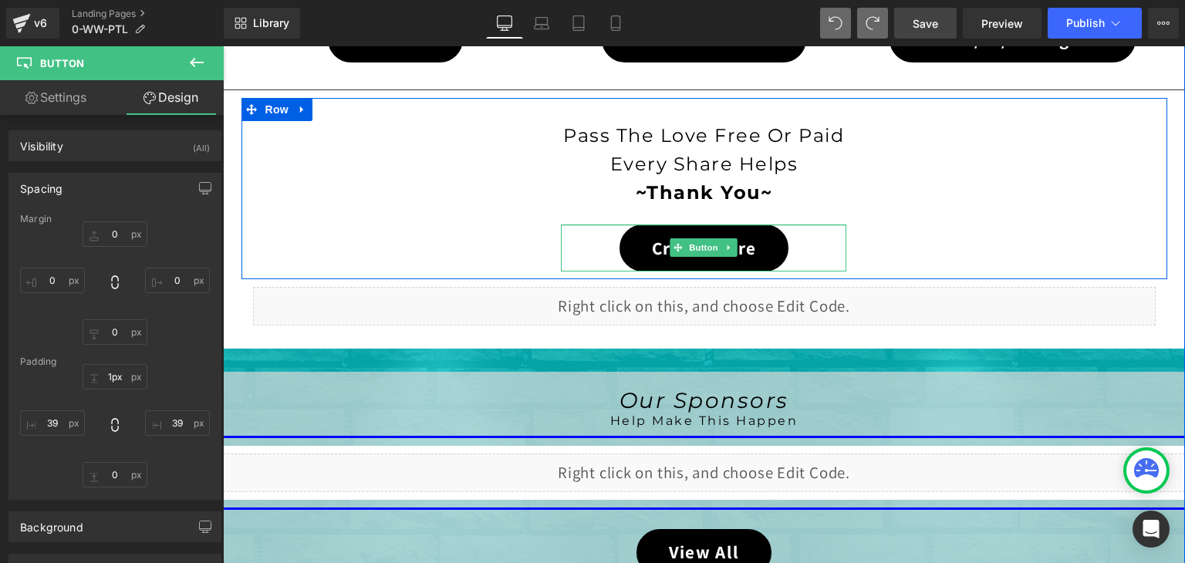
type input "0px"
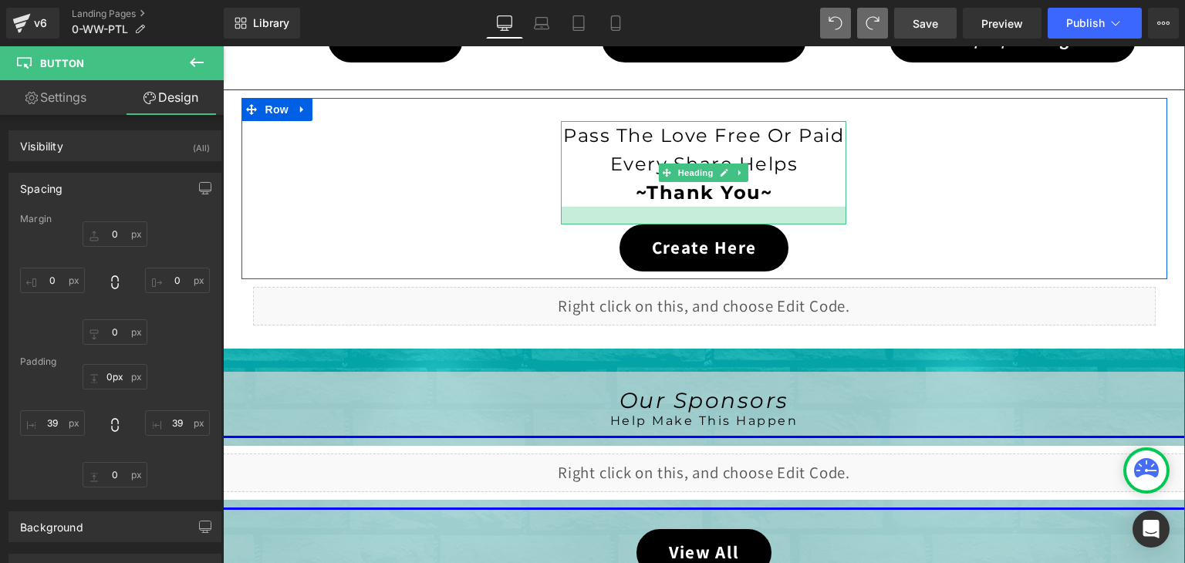
click at [821, 214] on div "Pass The Love Free Or Paid Every Share Helps ~Thank You~ Heading Create Here Bu…" at bounding box center [703, 196] width 309 height 150
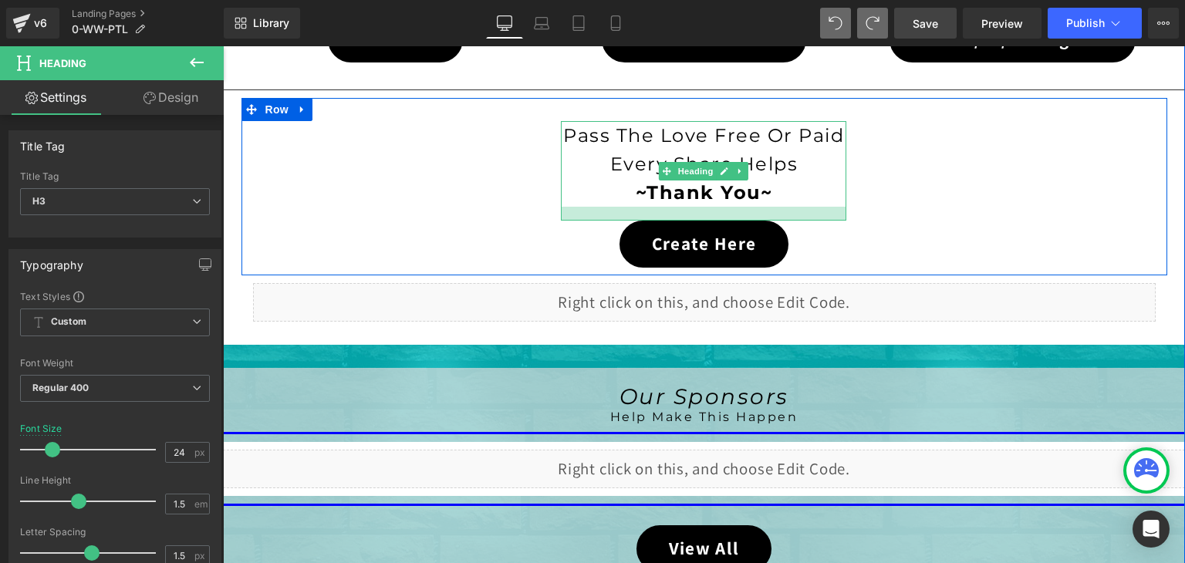
click at [821, 211] on div at bounding box center [703, 214] width 285 height 14
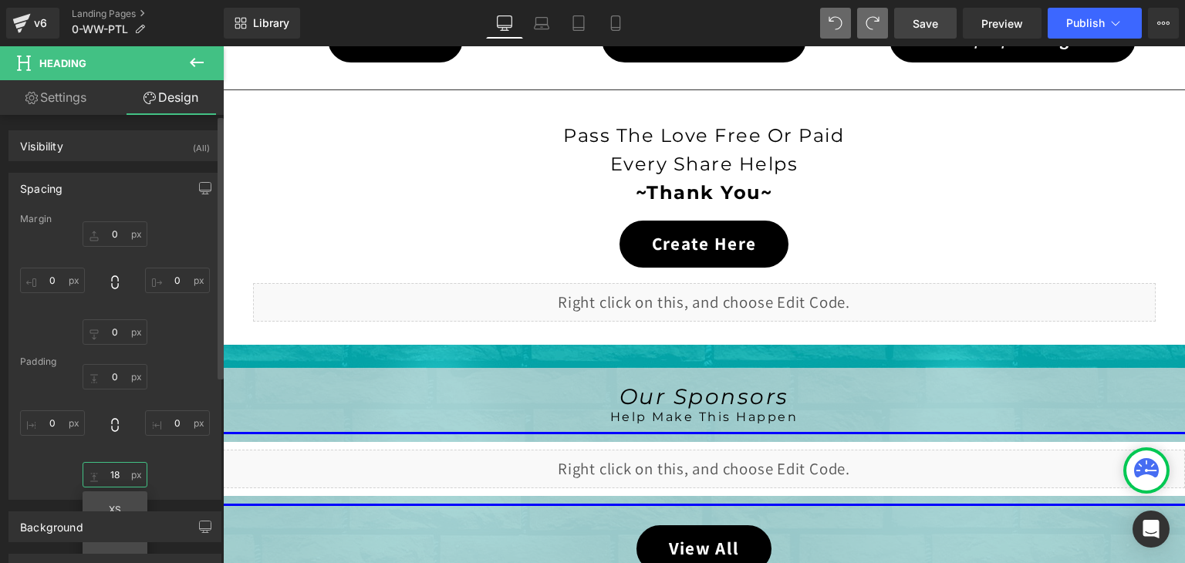
click at [114, 469] on input "18" at bounding box center [115, 474] width 65 height 25
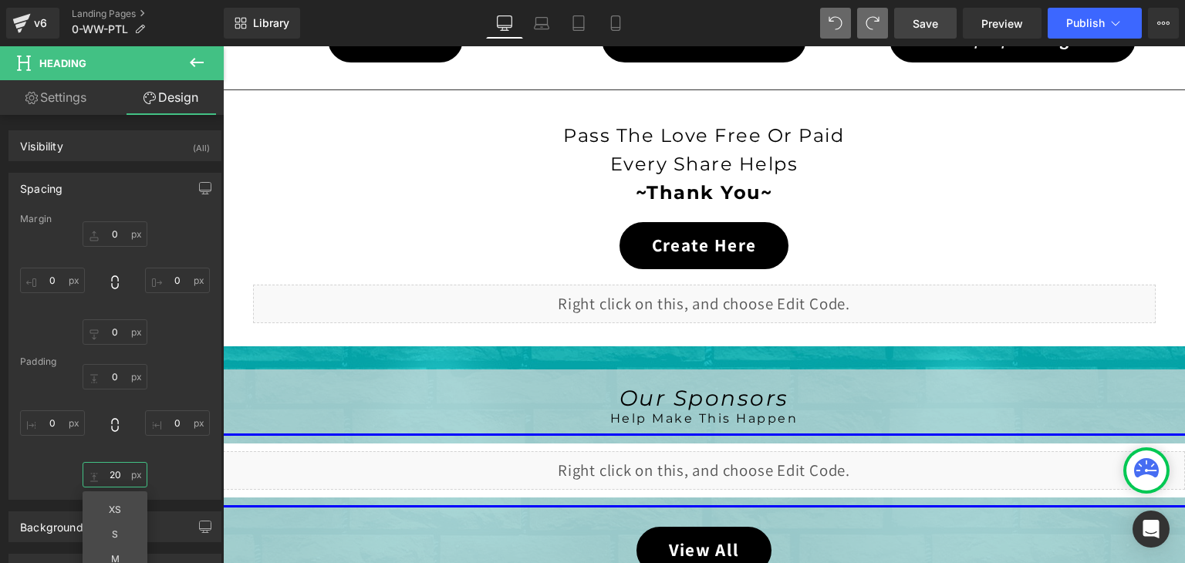
type input "20"
click at [927, 25] on span "Save" at bounding box center [925, 23] width 25 height 16
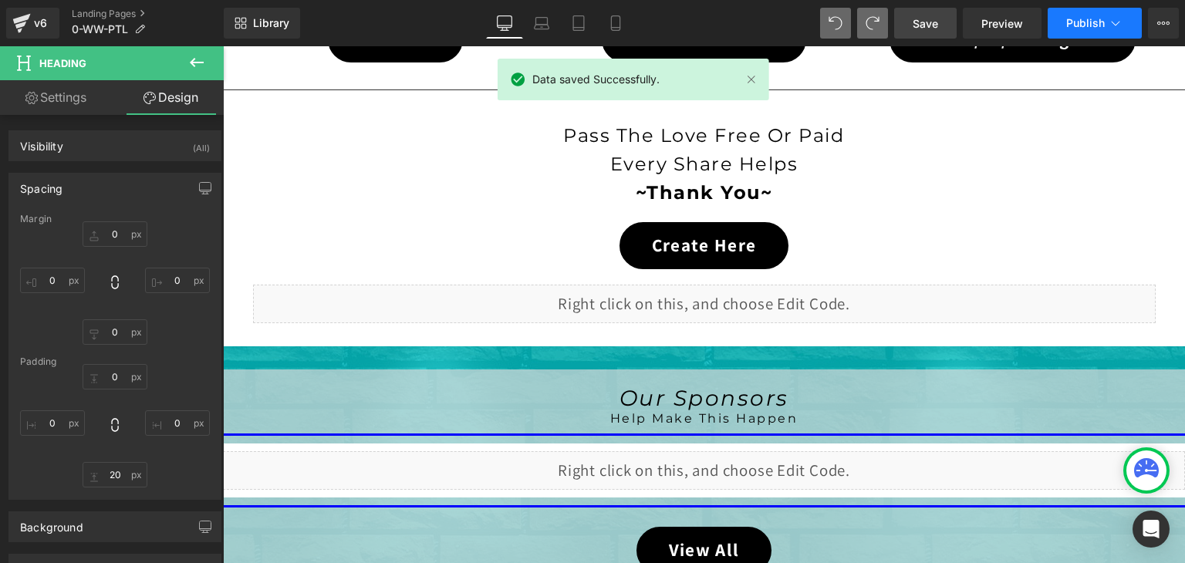
click at [1115, 23] on icon at bounding box center [1115, 22] width 15 height 15
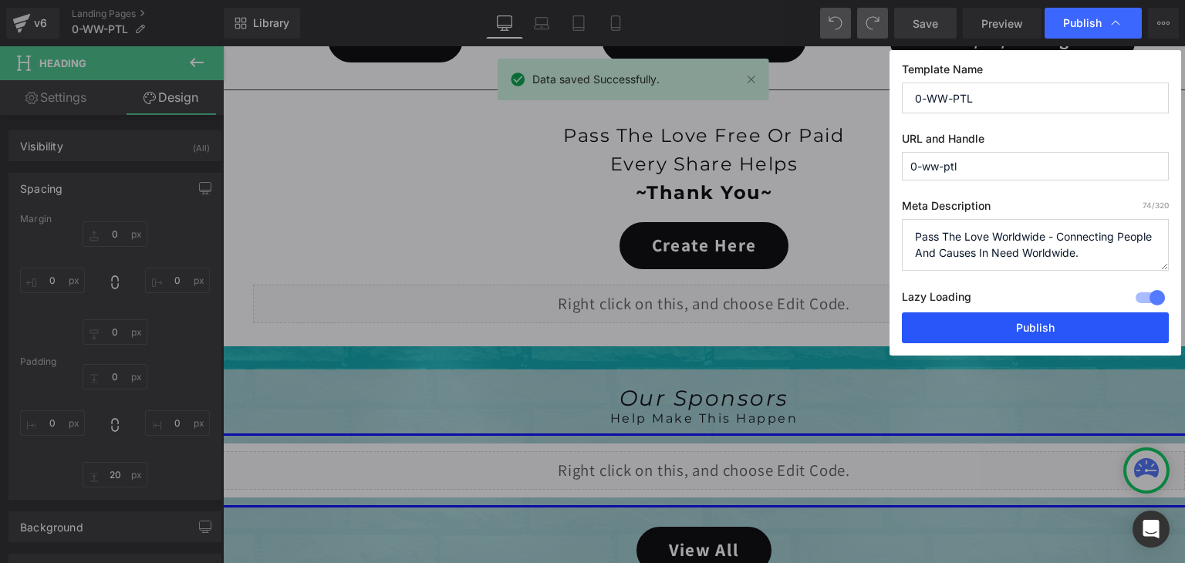
click at [1067, 322] on button "Publish" at bounding box center [1035, 327] width 267 height 31
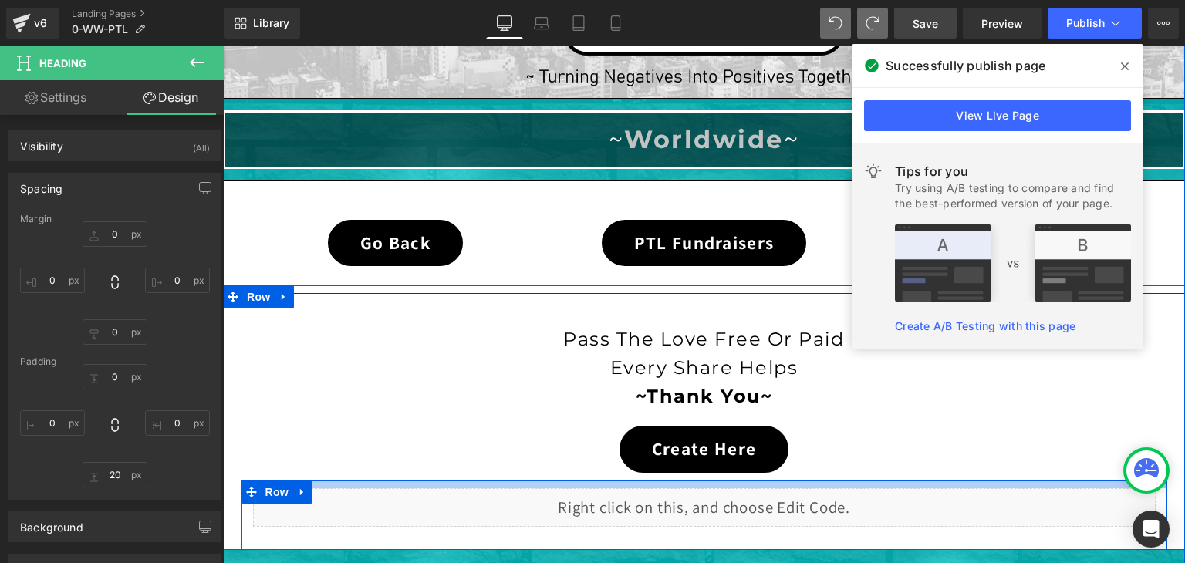
scroll to position [318, 0]
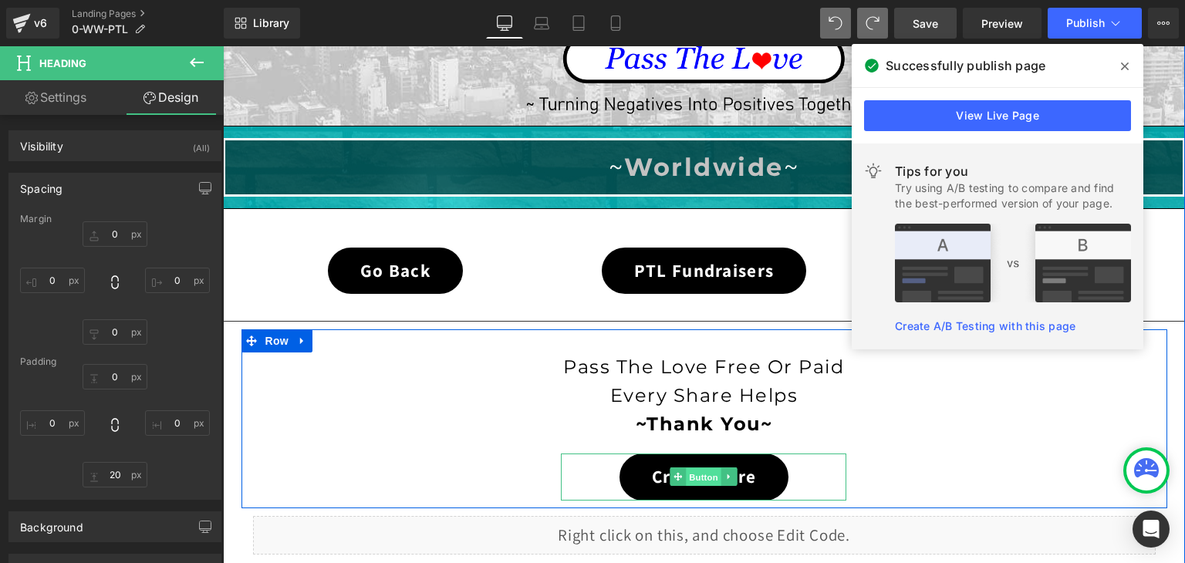
click at [696, 468] on span "Button" at bounding box center [704, 477] width 35 height 19
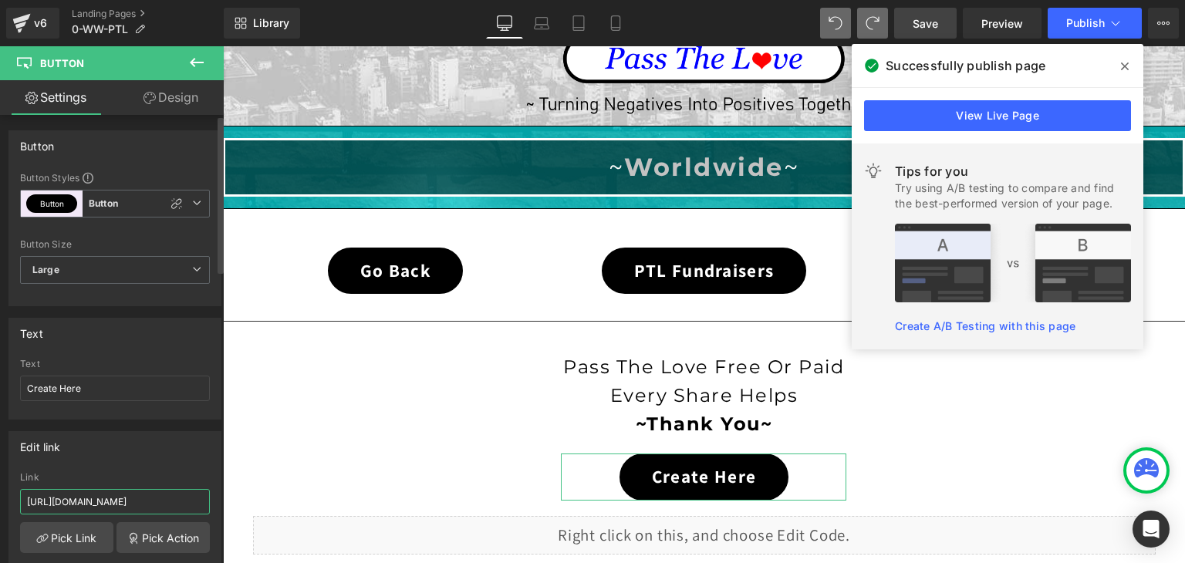
scroll to position [0, 37]
drag, startPoint x: 187, startPoint y: 498, endPoint x: 206, endPoint y: 503, distance: 19.3
click at [206, 503] on div "https://coldstreets.com/products/ptl-worldwide Link https://coldstreets.com/pro…" at bounding box center [114, 551] width 211 height 158
drag, startPoint x: 136, startPoint y: 507, endPoint x: 199, endPoint y: 503, distance: 63.4
click at [199, 503] on input "https://coldstreets.com/products/ptl-worldwide" at bounding box center [115, 501] width 190 height 25
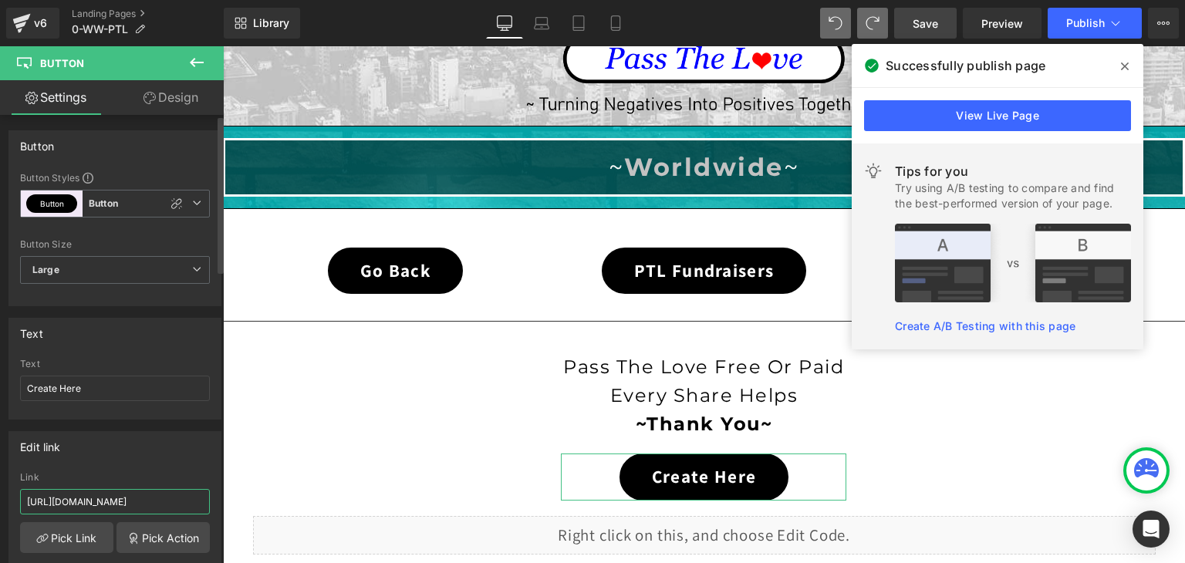
click at [199, 503] on input "https://coldstreets.com/products/ptl-worldwide" at bounding box center [115, 501] width 190 height 25
drag, startPoint x: 199, startPoint y: 503, endPoint x: 153, endPoint y: 498, distance: 46.6
click at [153, 498] on input "https://coldstreets.com/products/ptl-worldwide" at bounding box center [115, 501] width 190 height 25
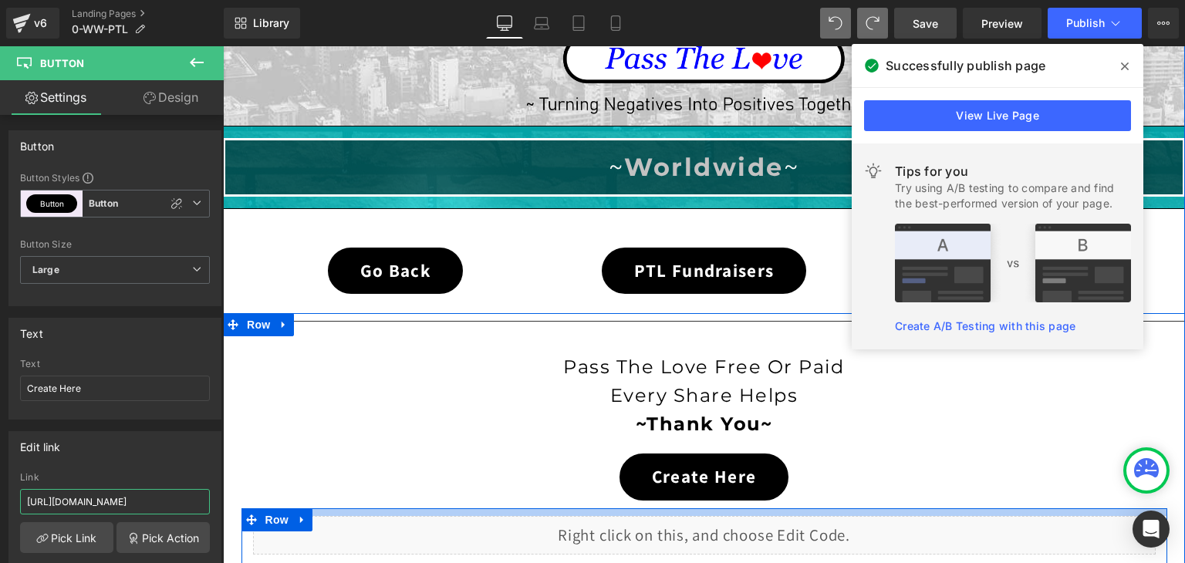
scroll to position [0, 16]
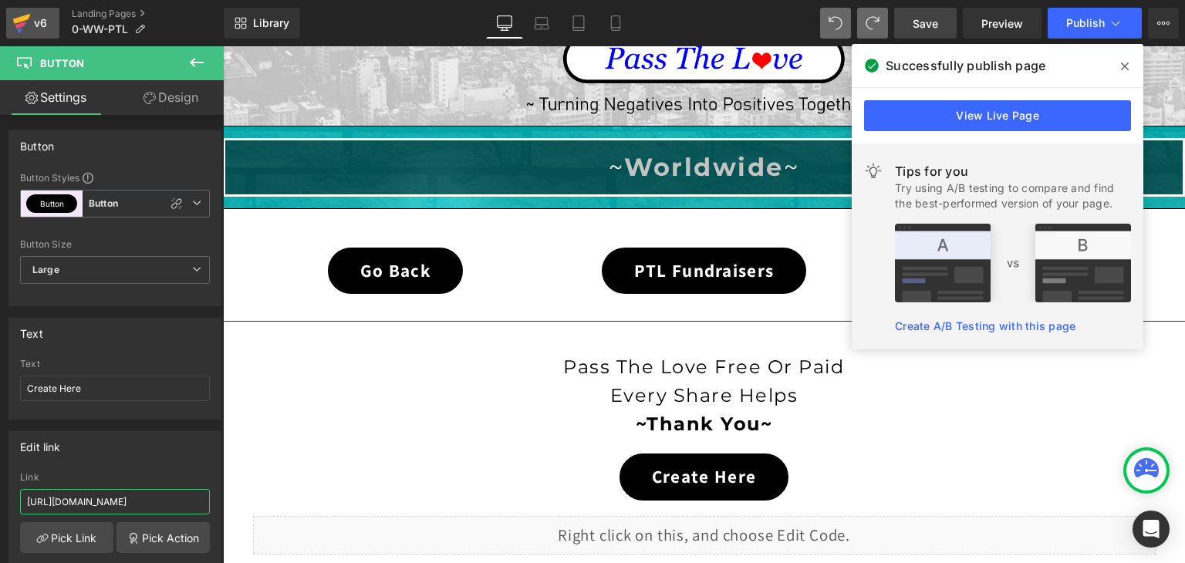
type input "https://coldstreets.com/products/ptl-cards"
click at [31, 19] on div "v6" at bounding box center [40, 23] width 19 height 20
